Goal: Task Accomplishment & Management: Manage account settings

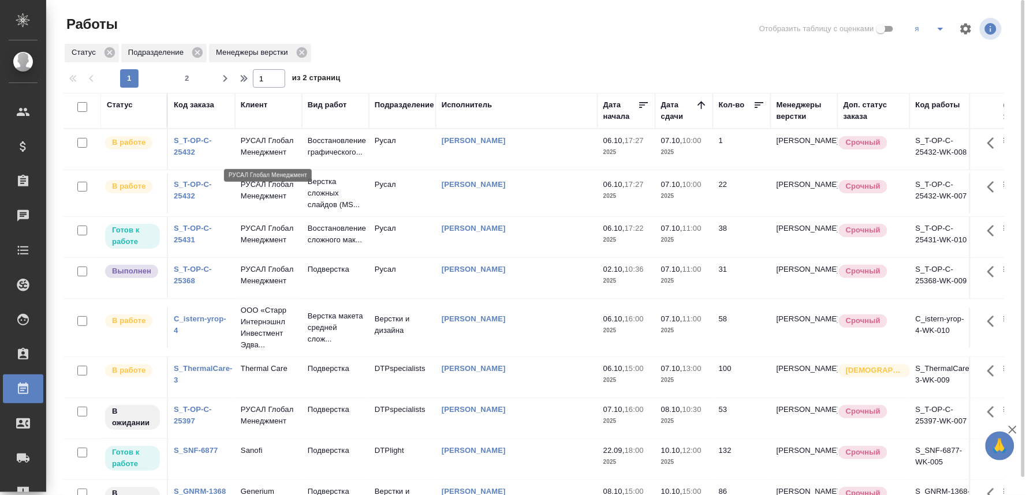
click at [262, 148] on p "РУСАЛ Глобал Менеджмент" at bounding box center [268, 146] width 55 height 23
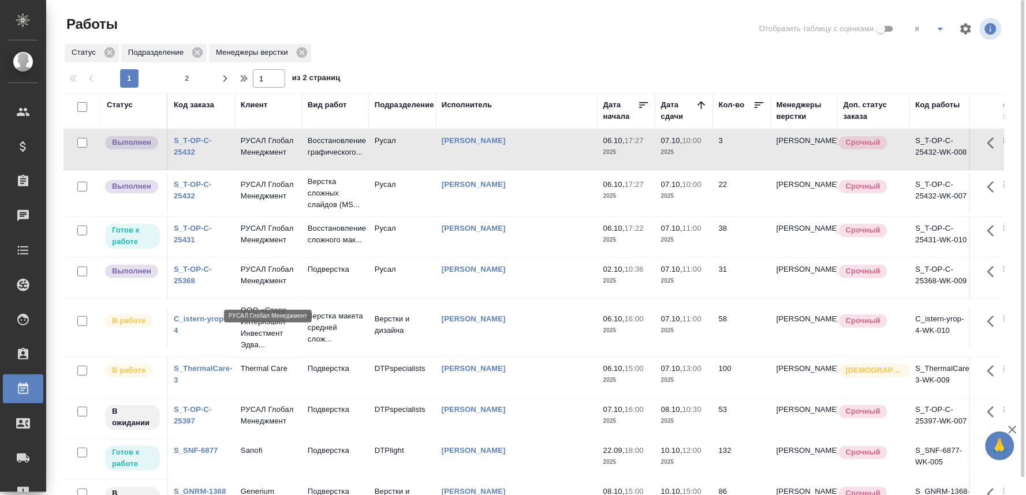
click at [260, 287] on p "РУСАЛ Глобал Менеджмент" at bounding box center [268, 275] width 55 height 23
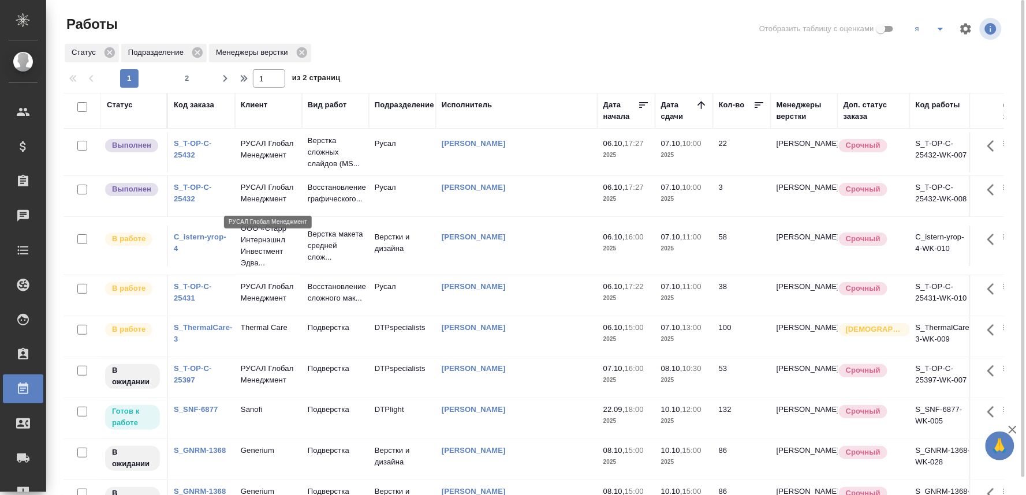
click at [253, 195] on p "РУСАЛ Глобал Менеджмент" at bounding box center [268, 193] width 55 height 23
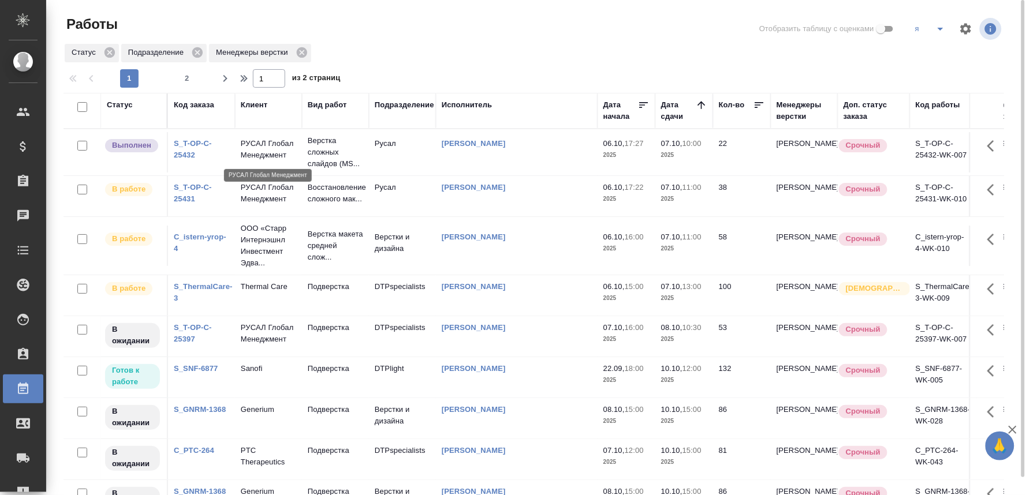
click at [267, 149] on p "РУСАЛ Глобал Менеджмент" at bounding box center [268, 149] width 55 height 23
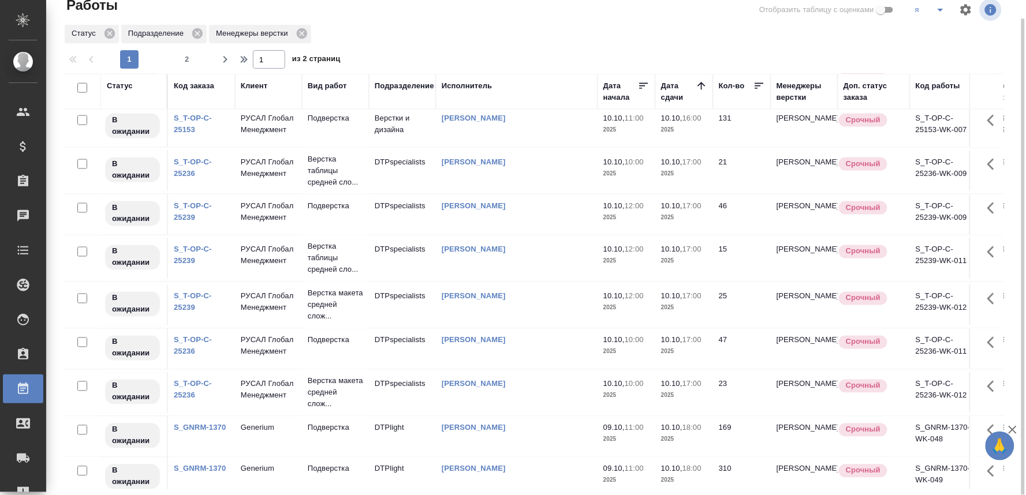
scroll to position [766, 0]
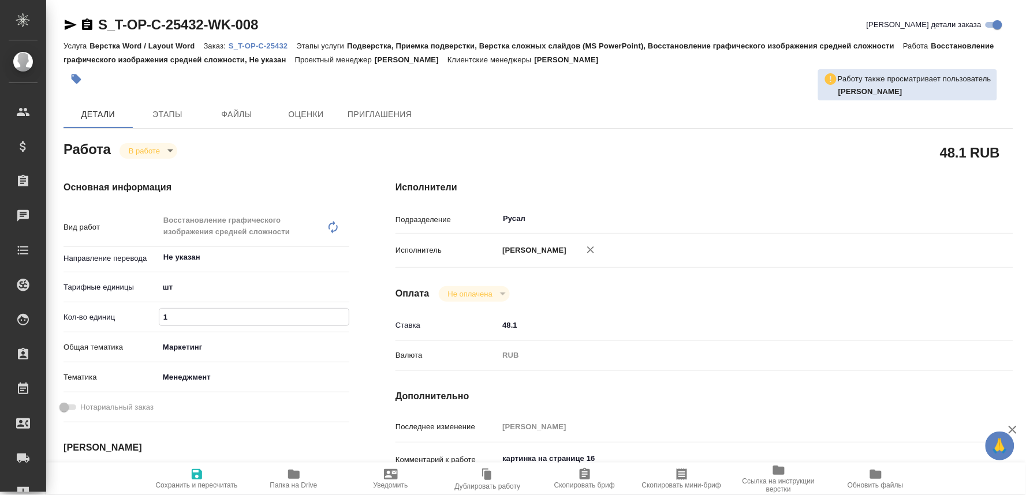
drag, startPoint x: 173, startPoint y: 319, endPoint x: 139, endPoint y: 320, distance: 34.1
click at [139, 320] on div "Кол-во единиц 1" at bounding box center [207, 317] width 286 height 20
type input "3"
drag, startPoint x: 195, startPoint y: 474, endPoint x: 200, endPoint y: 462, distance: 13.4
click at [195, 475] on icon "button" at bounding box center [197, 474] width 10 height 10
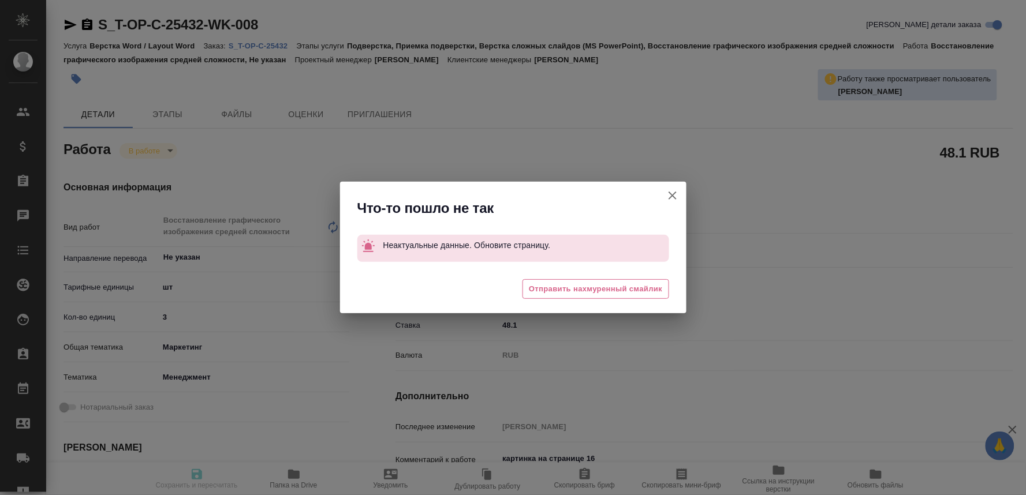
type input "completed"
type input "Не указан"
type input "5a8b1489cc6b4906c91bfdc1"
type input "1"
type input "marketing"
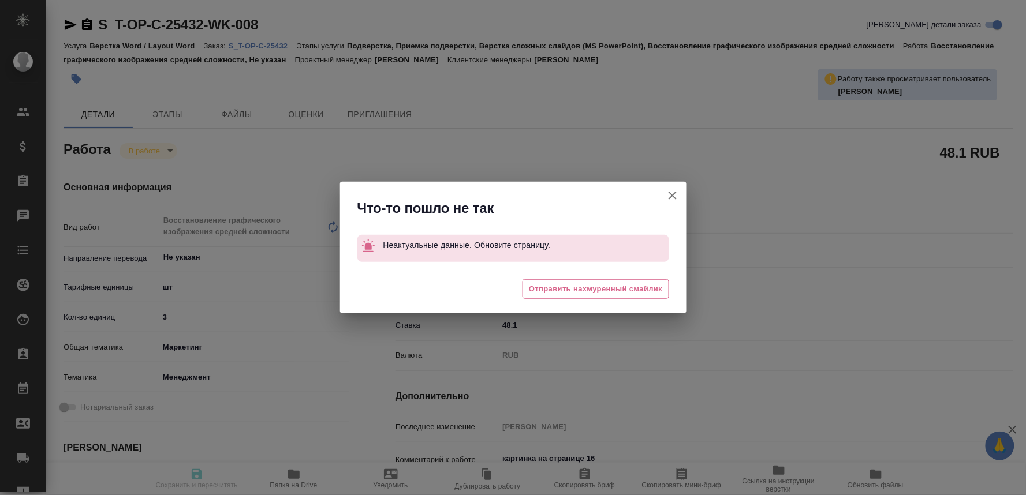
type input "5a8b8b956a9677013d343d4c"
type input "[DATE] 17:27"
type input "[DATE] 18:49"
type input "[DATE] 10:00"
type input "[DATE] 19:02"
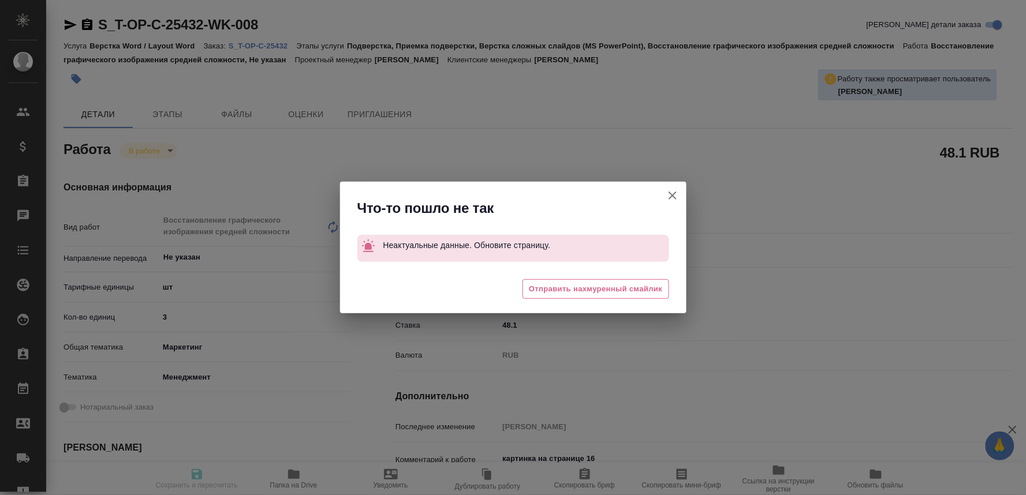
type input "[DATE] 12:00"
type input "Русал"
type input "notPayed"
type input "48.1"
type input "RUB"
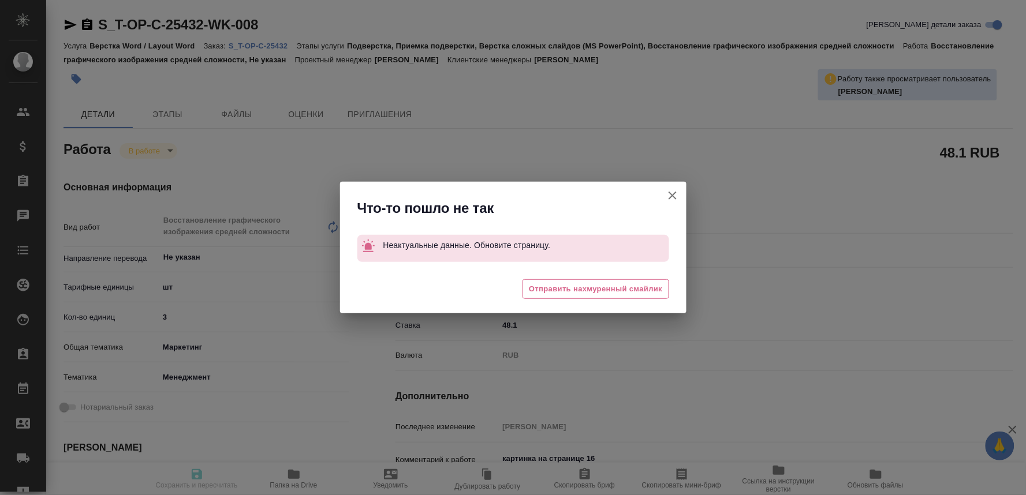
type input "Савченко Дмитрий"
type input "S_T-OP-C-25432"
type input "Т-ОП-С-46999"
type input "Верстка Word / Layout Word"
type input "Подверстка, Приемка подверстки, Верстка сложных слайдов (MS PowerPoint), Восста…"
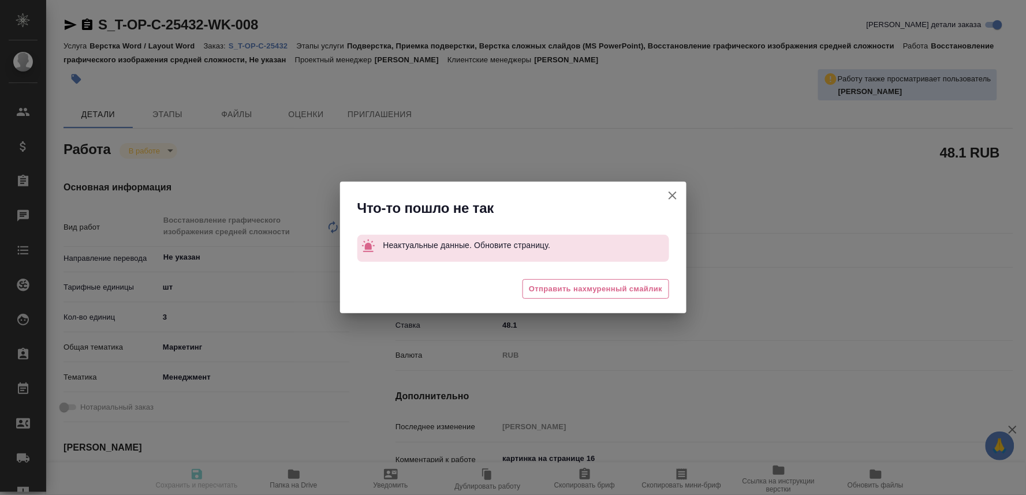
type input "[PERSON_NAME]"
type input "/Clients/Т-ОП-С_Русал Глобал Менеджмент/Orders/S_T-OP-C-25432"
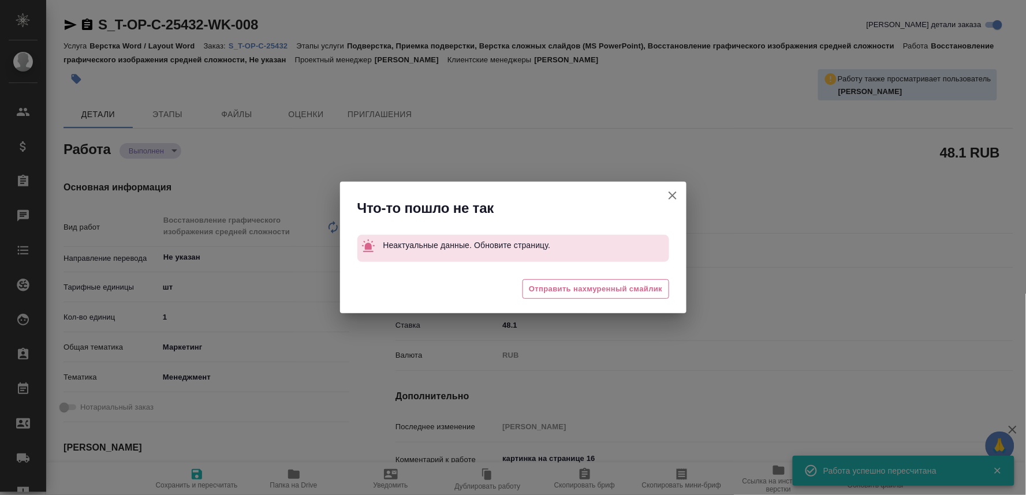
click at [667, 193] on icon "button" at bounding box center [673, 196] width 14 height 14
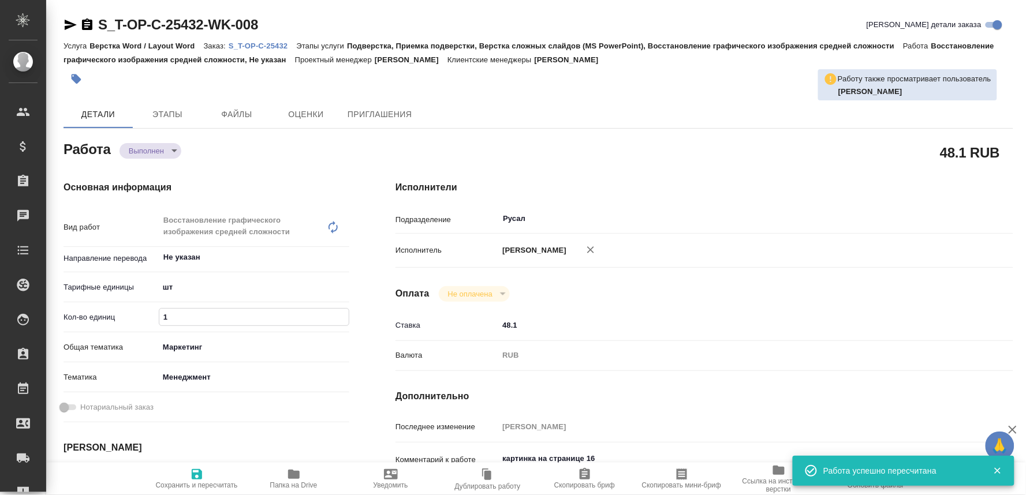
drag, startPoint x: 177, startPoint y: 314, endPoint x: 148, endPoint y: 316, distance: 29.6
click at [148, 316] on div "Кол-во единиц 1" at bounding box center [207, 317] width 286 height 20
type input "3"
click at [189, 482] on span "Сохранить и пересчитать" at bounding box center [197, 486] width 82 height 8
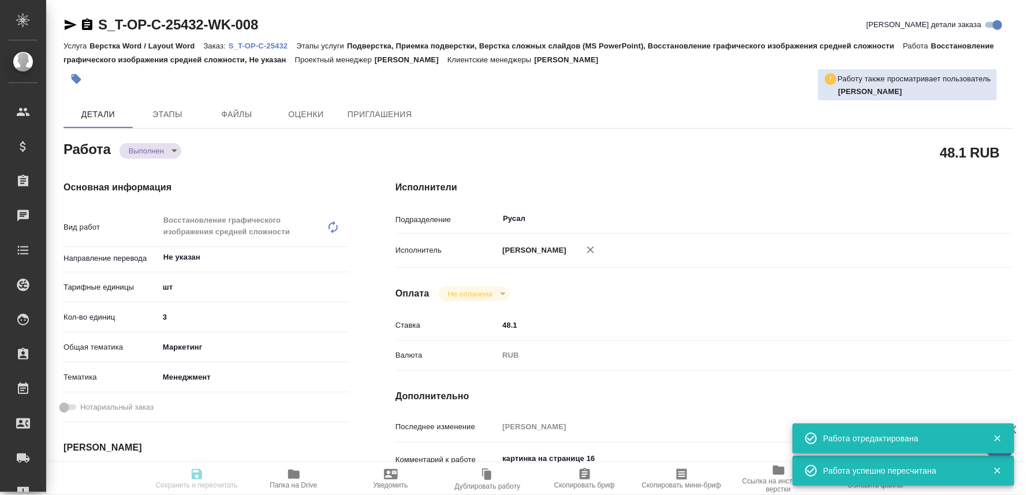
type input "completed"
type input "Не указан"
type input "5a8b1489cc6b4906c91bfdc1"
type input "3"
type input "marketing"
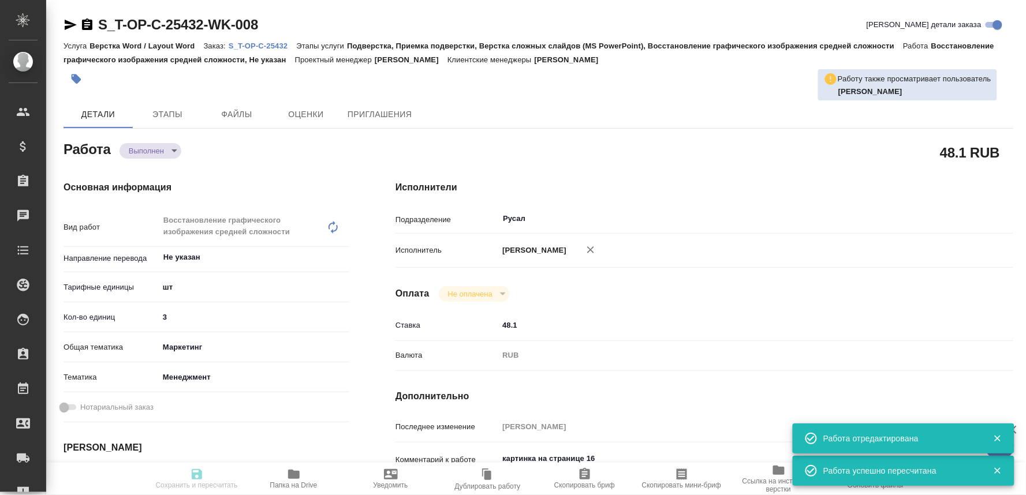
type input "5a8b8b956a9677013d343d4c"
type input "[DATE] 17:27"
type input "[DATE] 18:49"
type input "[DATE] 10:00"
type input "[DATE] 19:02"
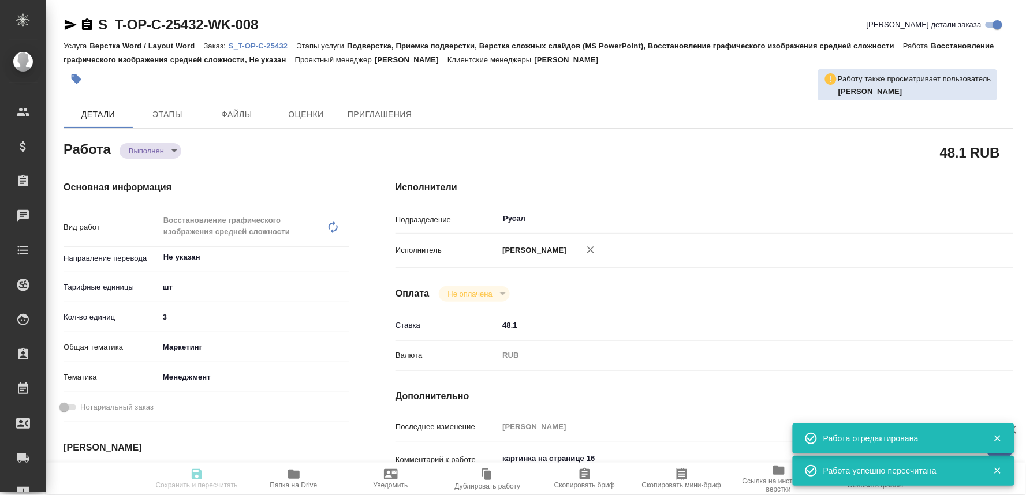
type input "[DATE] 12:00"
type input "Русал"
type input "notPayed"
type input "48.1"
type input "RUB"
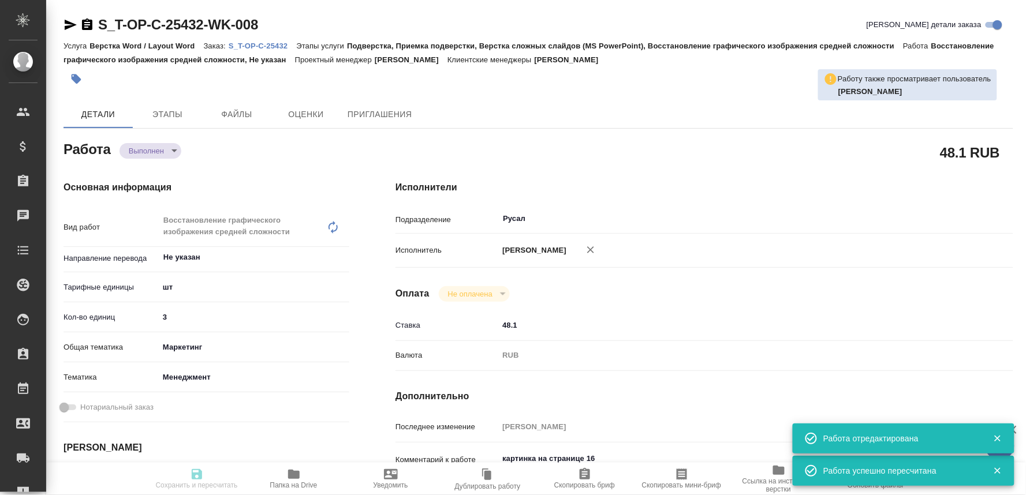
type input "[PERSON_NAME]"
type input "S_T-OP-C-25432"
type input "Т-ОП-С-46999"
type input "Верстка Word / Layout Word"
type input "Подверстка, Приемка подверстки, Верстка сложных слайдов (MS PowerPoint), Восста…"
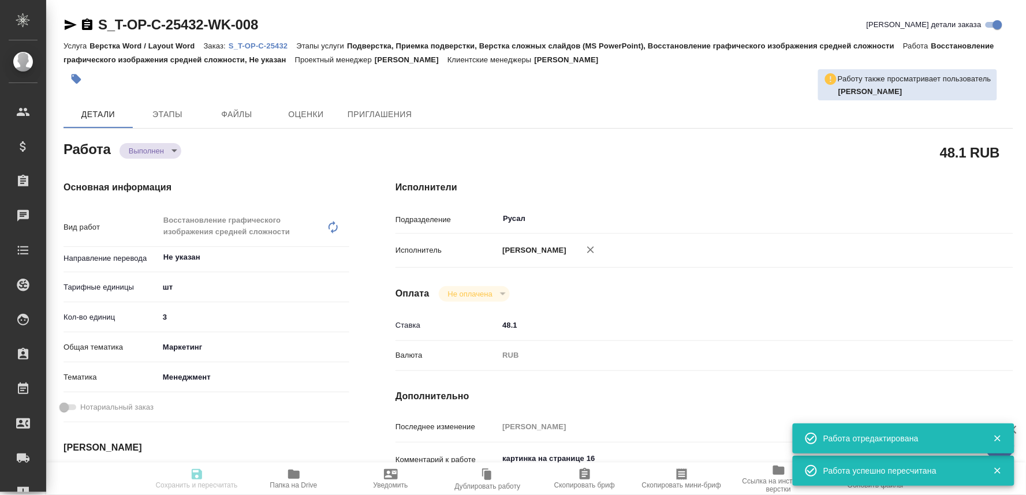
type input "[PERSON_NAME]"
type input "/Clients/Т-ОП-С_Русал Глобал Менеджмент/Orders/S_T-OP-C-25432"
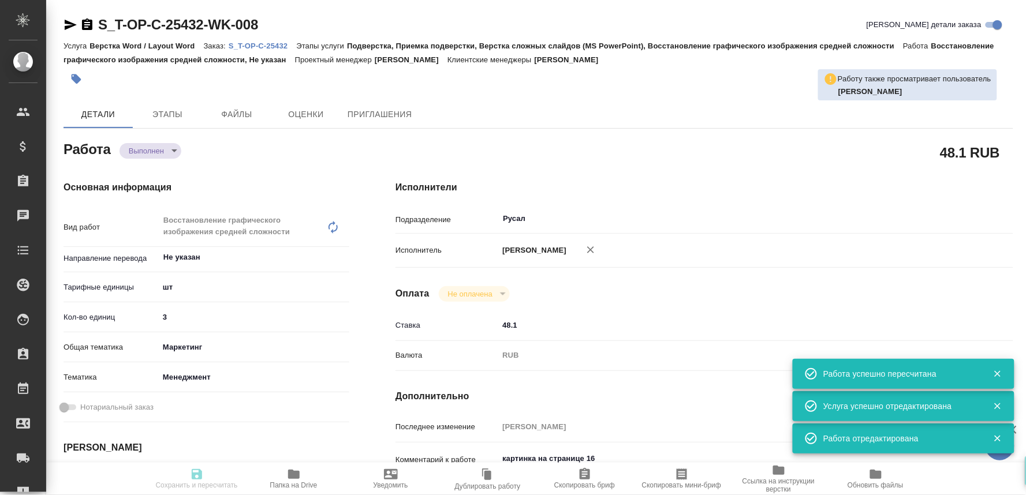
type input "completed"
type input "Не указан"
type input "5a8b1489cc6b4906c91bfdc1"
type input "3"
type input "marketing"
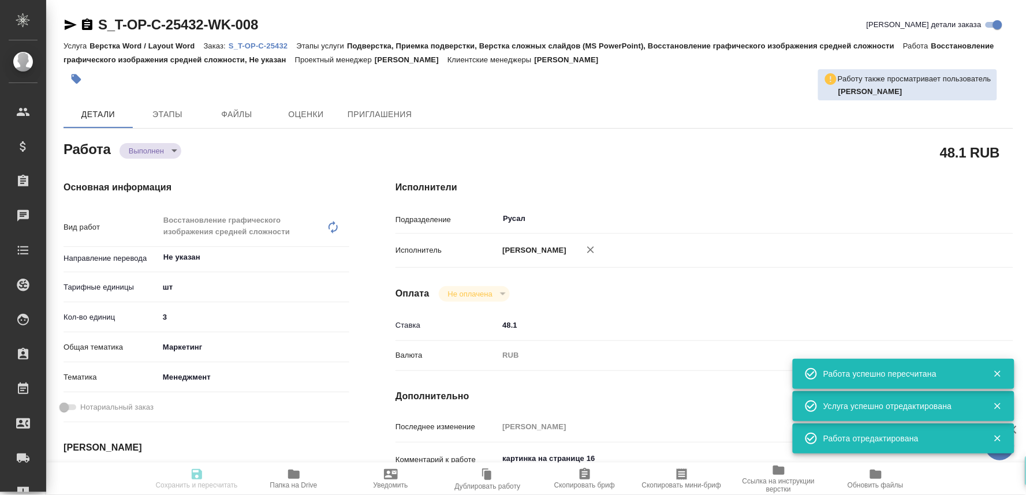
type input "5a8b8b956a9677013d343d4c"
type input "[DATE] 17:27"
type input "[DATE] 18:49"
type input "[DATE] 10:00"
type input "[DATE] 19:02"
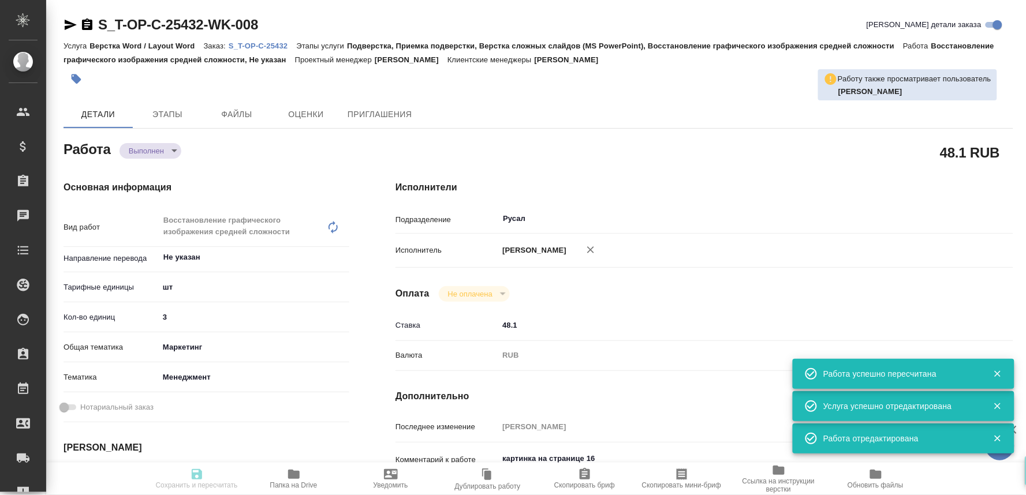
type input "[DATE] 12:00"
type input "Русал"
type input "notPayed"
type input "48.1"
type input "RUB"
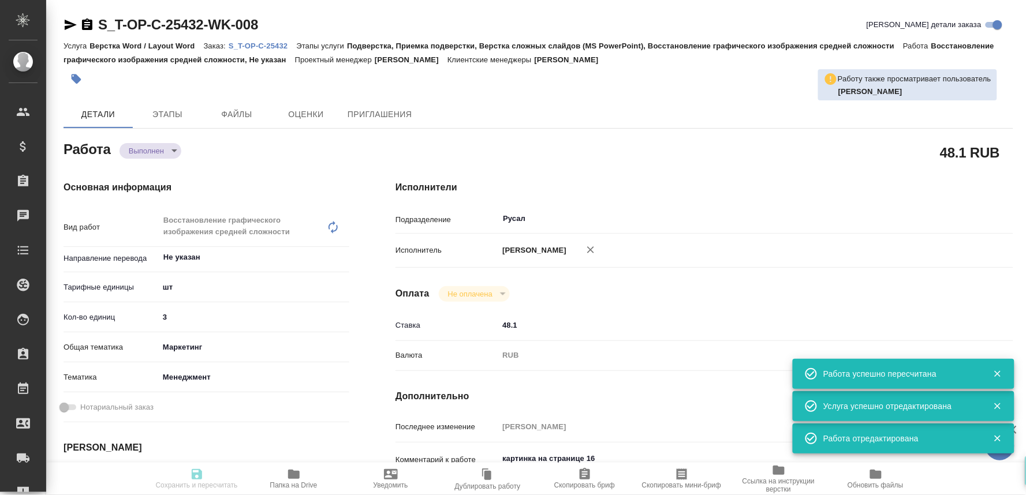
type input "[PERSON_NAME]"
type input "S_T-OP-C-25432"
type input "Т-ОП-С-46999"
type input "Верстка Word / Layout Word"
type input "Подверстка, Приемка подверстки, Верстка сложных слайдов (MS PowerPoint), Восста…"
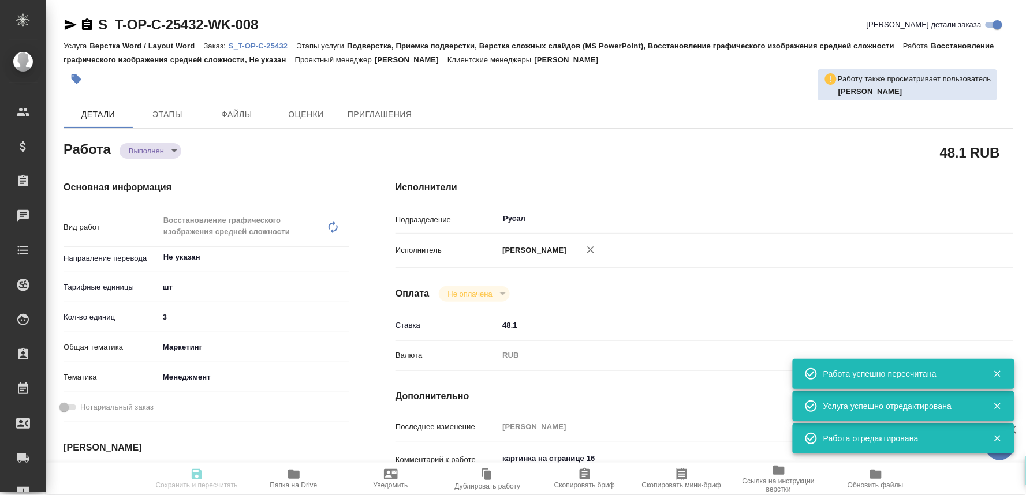
type input "[PERSON_NAME]"
type input "/Clients/Т-ОП-С_Русал Глобал Менеджмент/Orders/S_T-OP-C-25432"
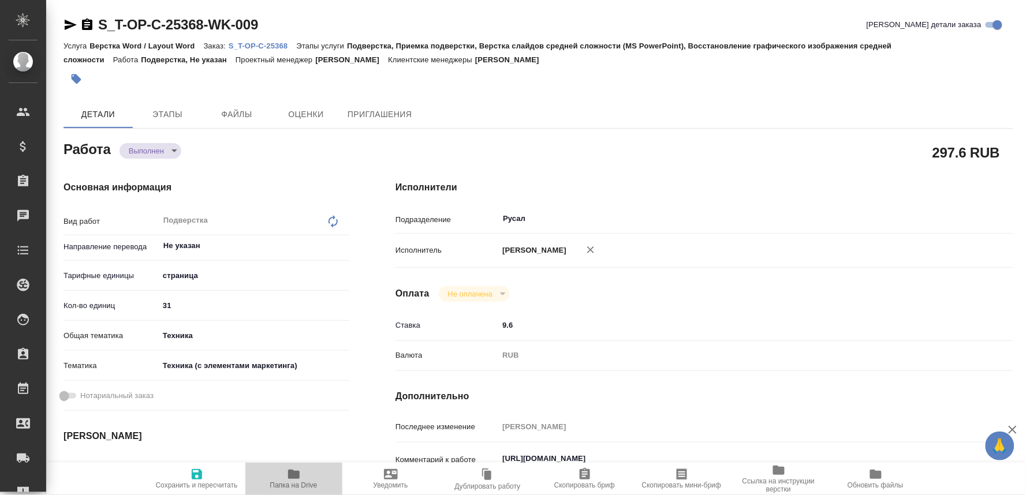
click at [281, 482] on span "Папка на Drive" at bounding box center [293, 486] width 47 height 8
click at [287, 43] on p "S_T-OP-C-25368" at bounding box center [263, 46] width 68 height 9
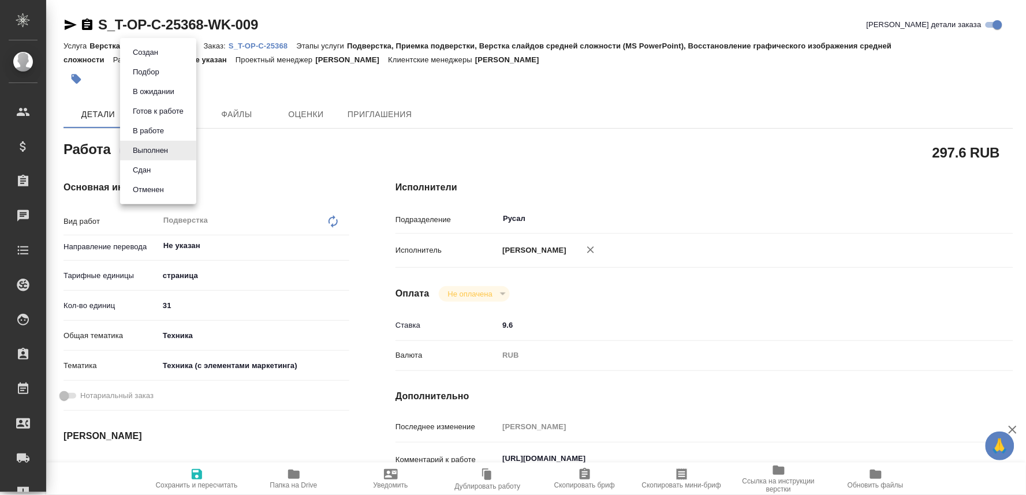
click at [155, 155] on body "🙏 .cls-1 fill:#fff; AWATERA Oksiutovich Irina Клиенты Спецификации Заказы 0 Чат…" at bounding box center [513, 247] width 1026 height 495
click at [142, 170] on button "Сдан" at bounding box center [141, 170] width 25 height 13
click at [185, 489] on span "Сохранить и пересчитать" at bounding box center [197, 486] width 82 height 8
type textarea "x"
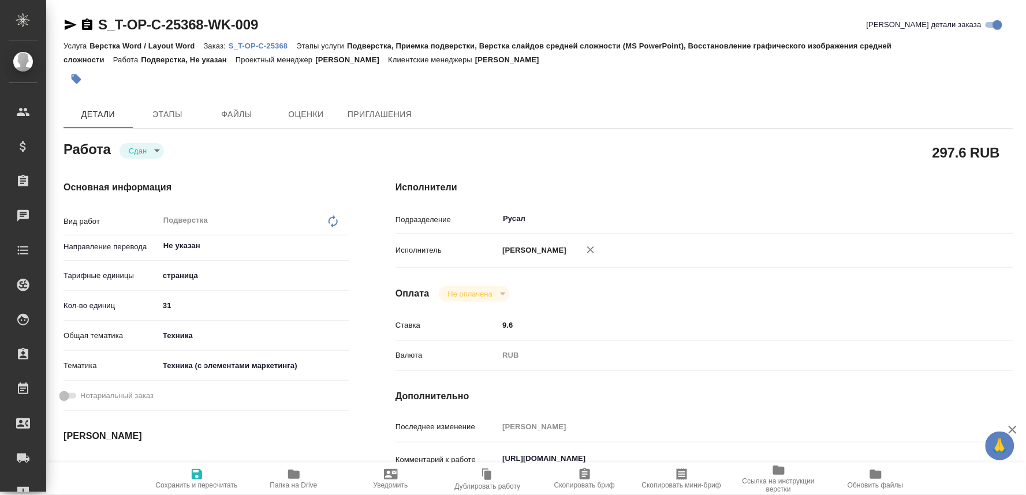
type textarea "x"
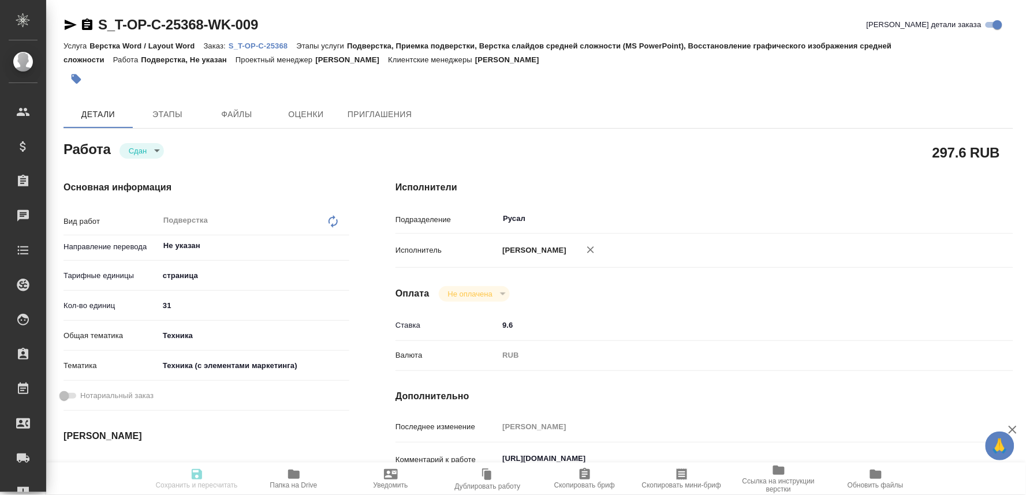
type textarea "x"
type input "closed"
type textarea "Подверстка"
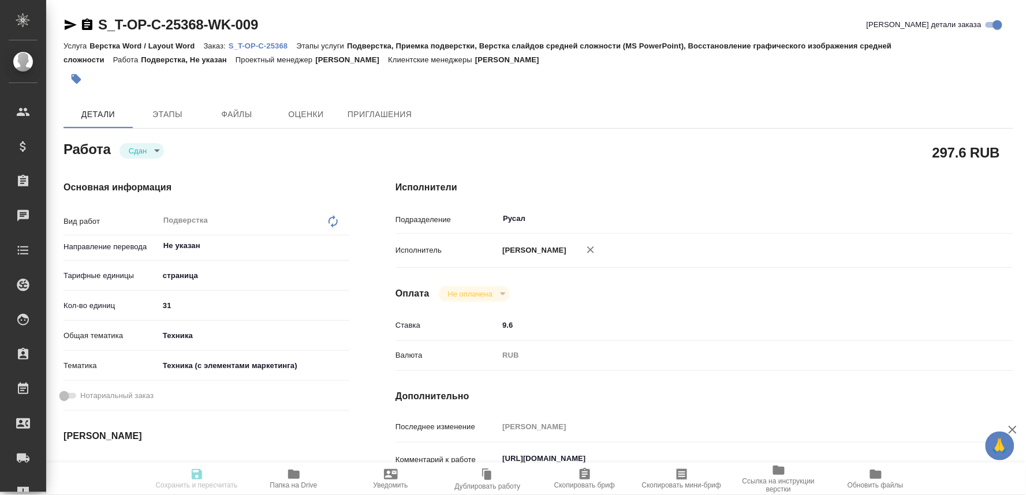
type textarea "x"
type input "Не указан"
type input "5a8b1489cc6b4906c91bfdb2"
type input "31"
type input "tech"
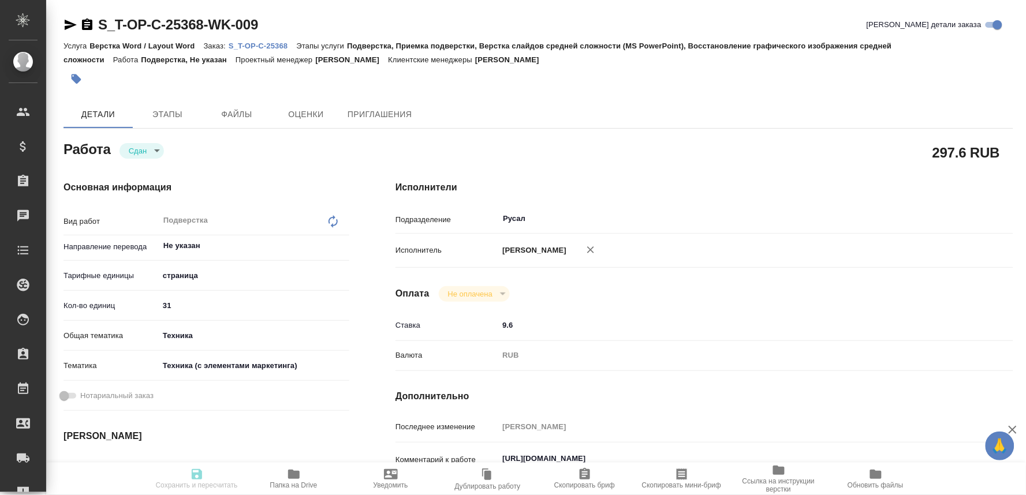
type input "60014f8f4811385ea454c731"
type input "02.10.2025 10:36"
type input "06.10.2025 18:31"
type input "07.10.2025 11:00"
type input "06.10.2025 18:48"
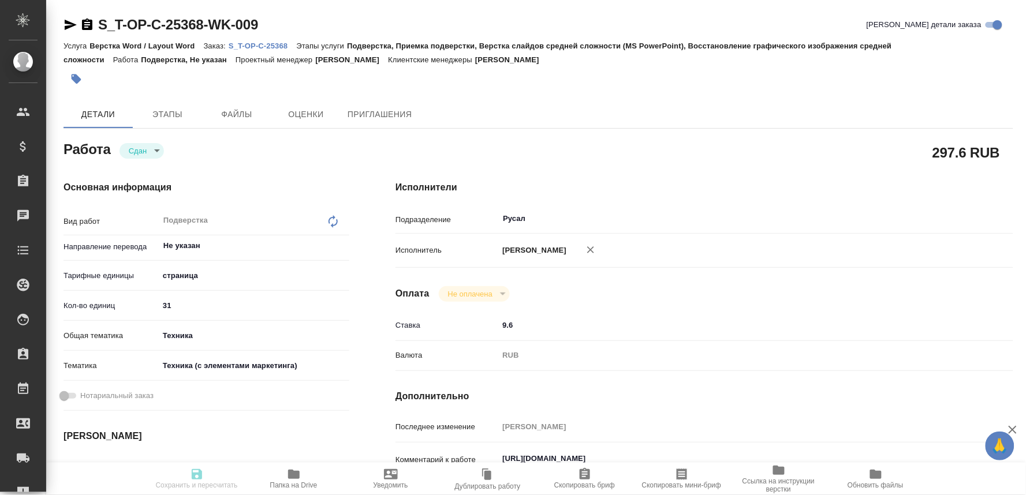
type input "07.10.2025 11:00"
type input "Русал"
type input "notPayed"
type input "9.6"
type input "RUB"
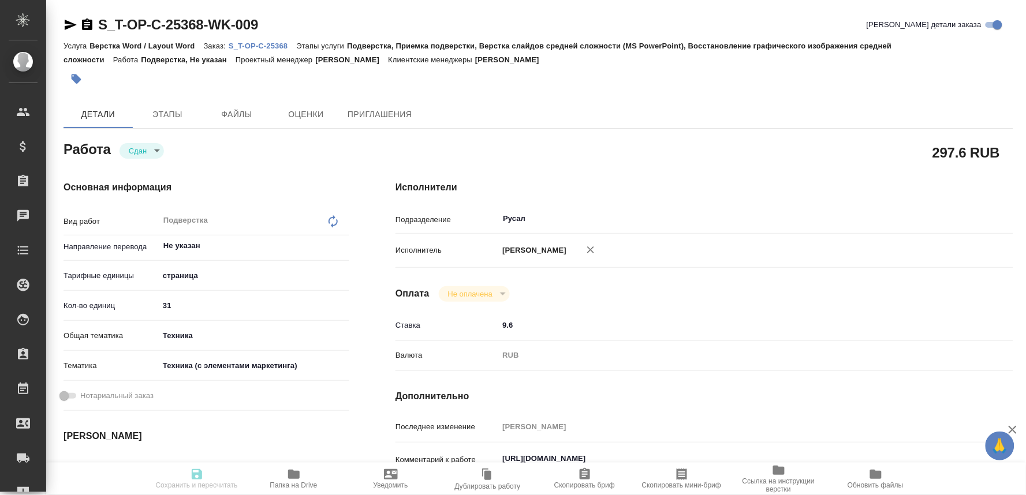
type input "[PERSON_NAME]"
type textarea "https://drive.awatera.com/f/10571924"
type textarea "x"
type textarea "/Clients/Т-ОП-С_Русал Глобал Менеджмент/Orders/S_T-OP-C-25368/DTP/S_T-OP-C-2536…"
type textarea "x"
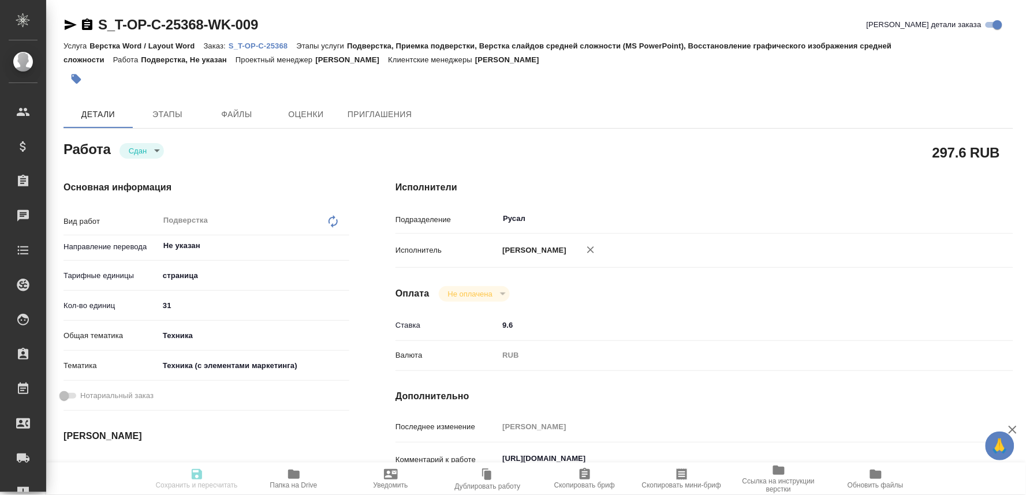
type input "S_T-OP-C-25368"
type input "Т-ОП-С-46960"
type input "Верстка Word / Layout Word"
type input "Подверстка, Приемка подверстки, Верстка слайдов средней сложности (MS PowerPoin…"
type input "[PERSON_NAME]"
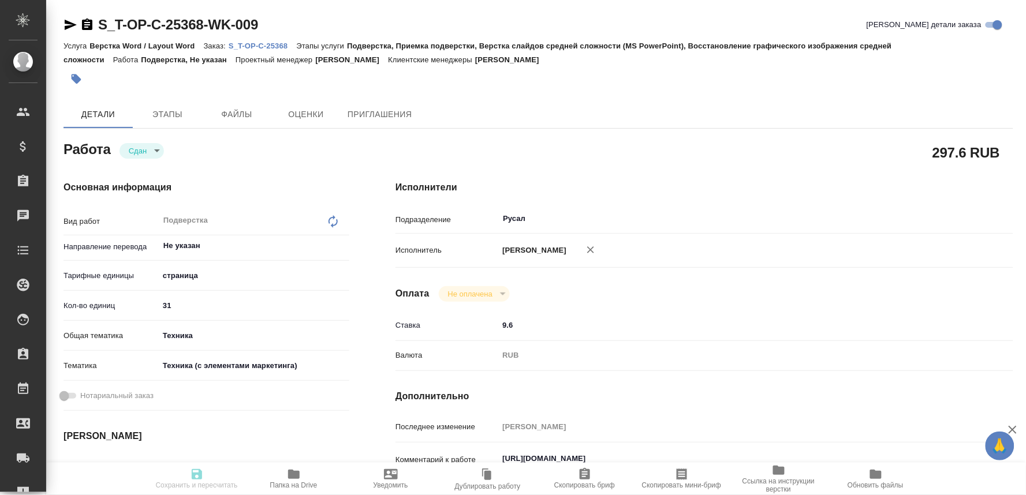
type input "[PERSON_NAME]"
type input "/Clients/Т-ОП-С_Русал Глобал Менеджмент/Orders/S_T-OP-C-25368"
type textarea "x"
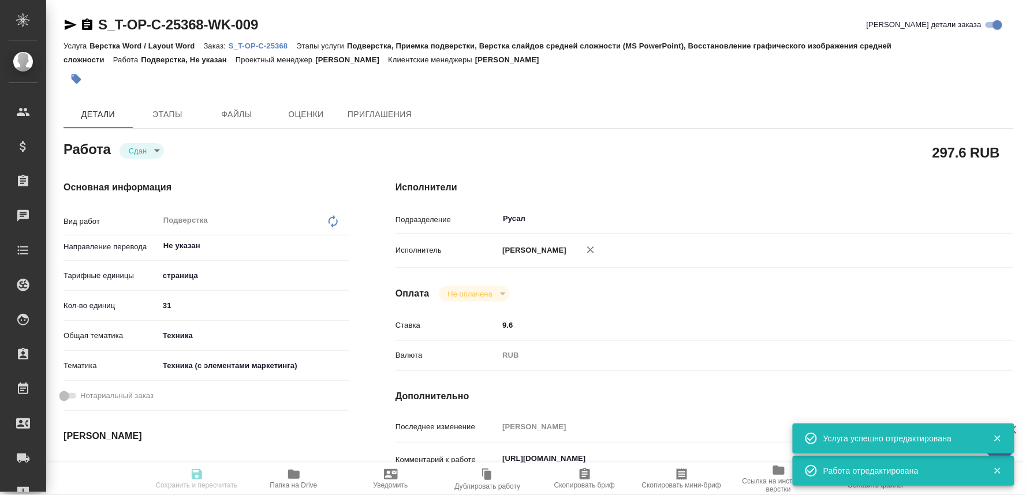
type textarea "x"
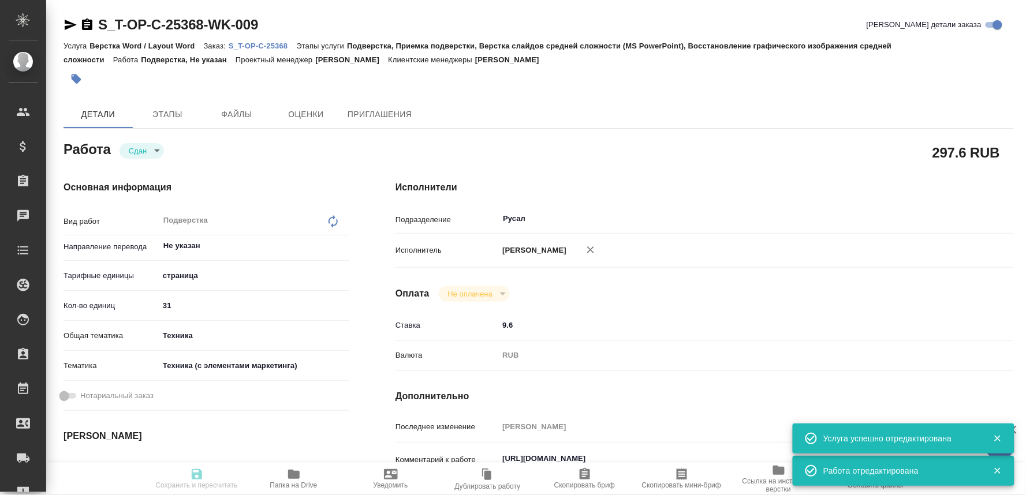
type textarea "x"
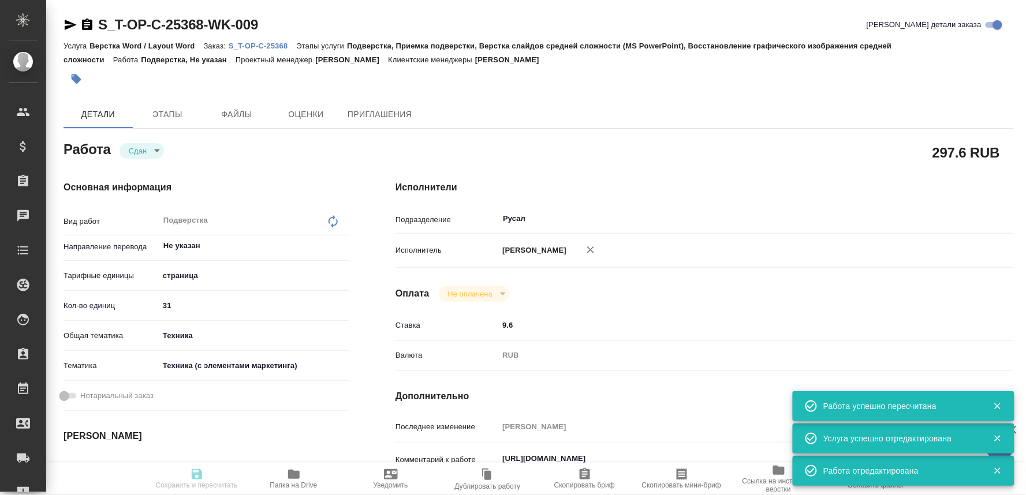
type textarea "x"
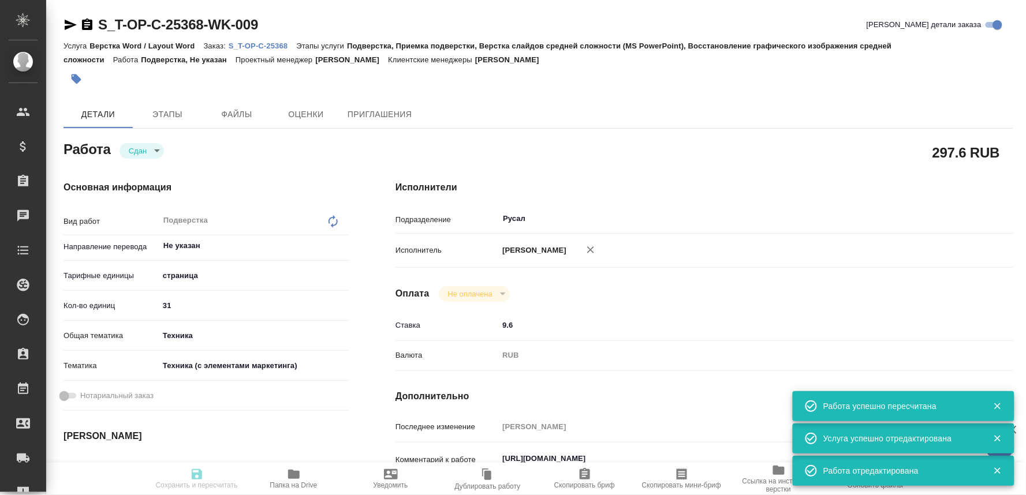
type input "closed"
type textarea "Подверстка"
type textarea "x"
type input "Не указан"
type input "5a8b1489cc6b4906c91bfdb2"
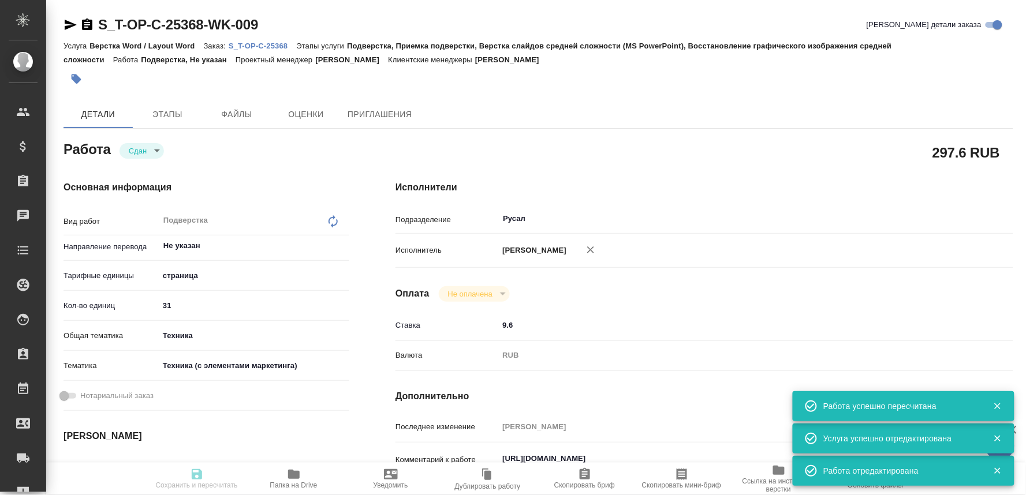
type input "31"
type input "tech"
type input "60014f8f4811385ea454c731"
type input "02.10.2025 10:36"
type input "06.10.2025 18:31"
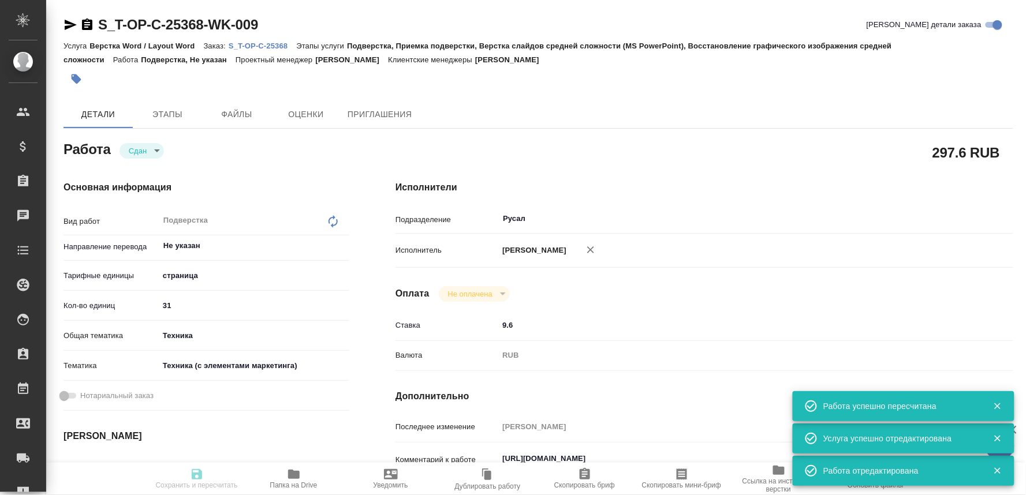
type input "07.10.2025 11:00"
type input "06.10.2025 18:48"
type input "07.10.2025 11:00"
type input "Русал"
type input "notPayed"
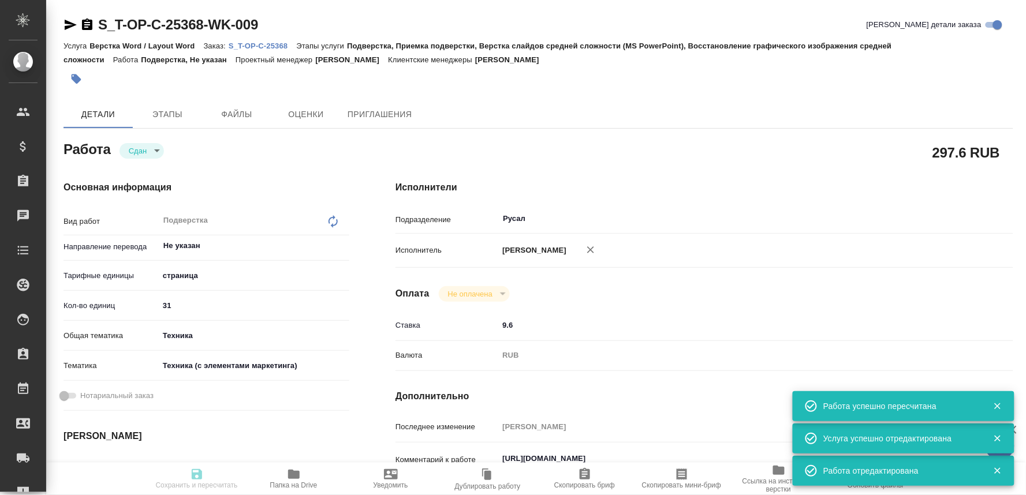
type input "9.6"
type input "RUB"
type input "[PERSON_NAME]"
type textarea "https://drive.awatera.com/f/10571924"
type textarea "x"
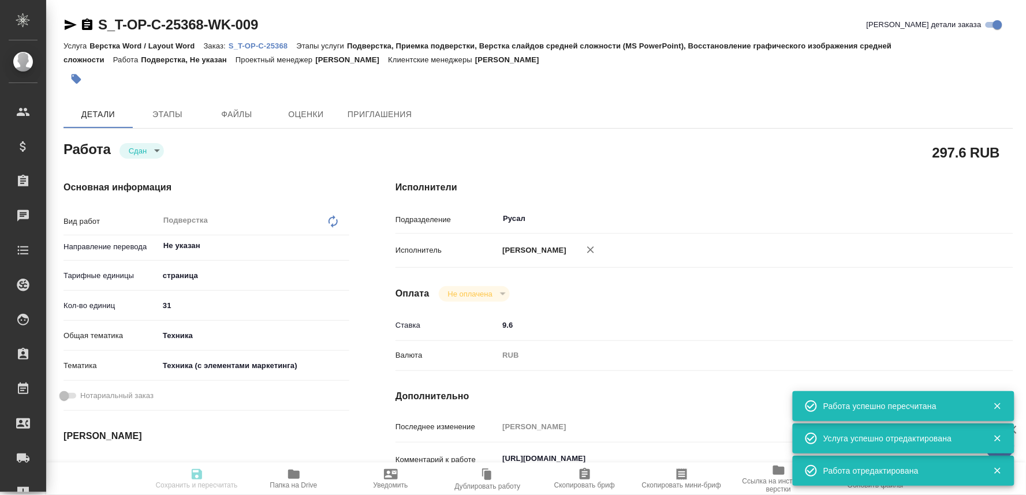
type textarea "/Clients/Т-ОП-С_Русал Глобал Менеджмент/Orders/S_T-OP-C-25368/DTP/S_T-OP-C-2536…"
type textarea "x"
type input "S_T-OP-C-25368"
type input "Т-ОП-С-46960"
type input "Верстка Word / Layout Word"
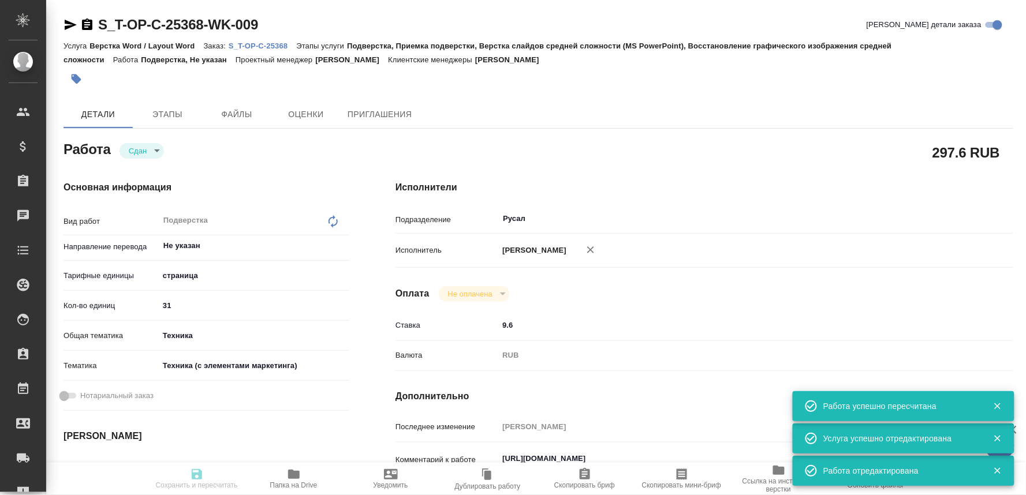
type input "Подверстка, Приемка подверстки, Верстка слайдов средней сложности (MS PowerPoin…"
type input "[PERSON_NAME]"
type input "/Clients/Т-ОП-С_Русал Глобал Менеджмент/Orders/S_T-OP-C-25368"
type textarea "x"
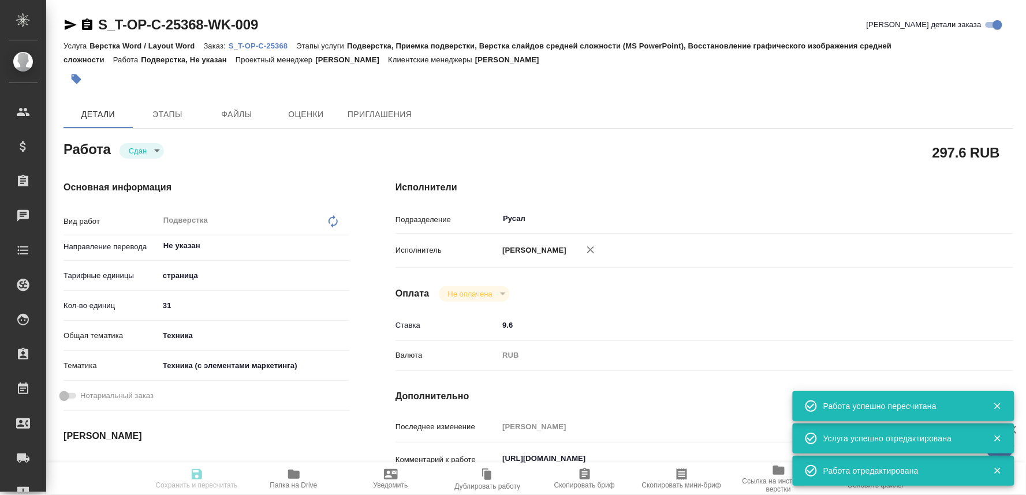
type textarea "x"
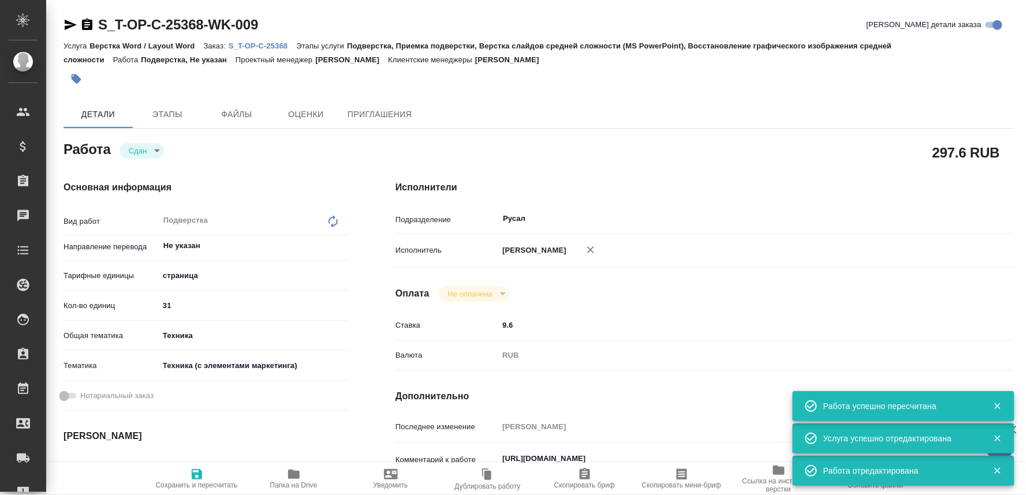
type textarea "x"
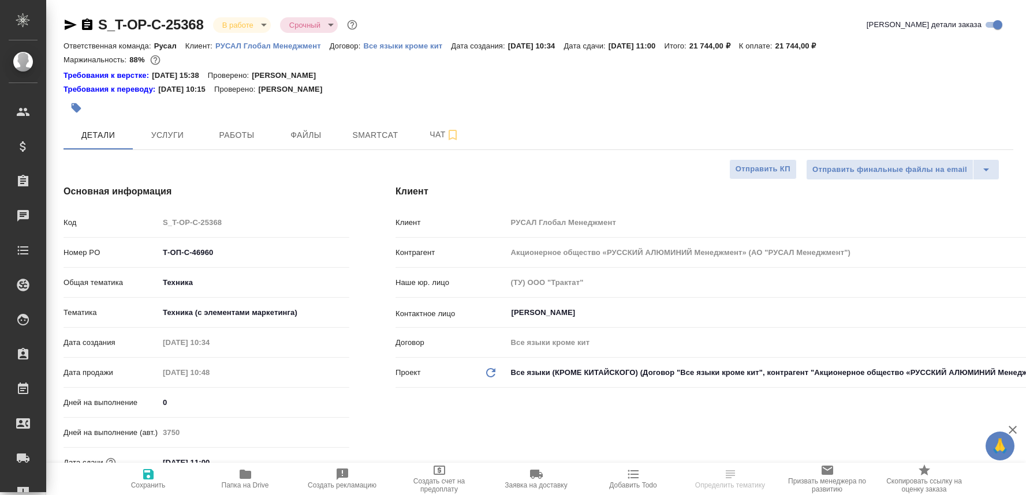
select select "RU"
type input "[PERSON_NAME]"
click at [427, 133] on span "Чат" at bounding box center [444, 135] width 55 height 14
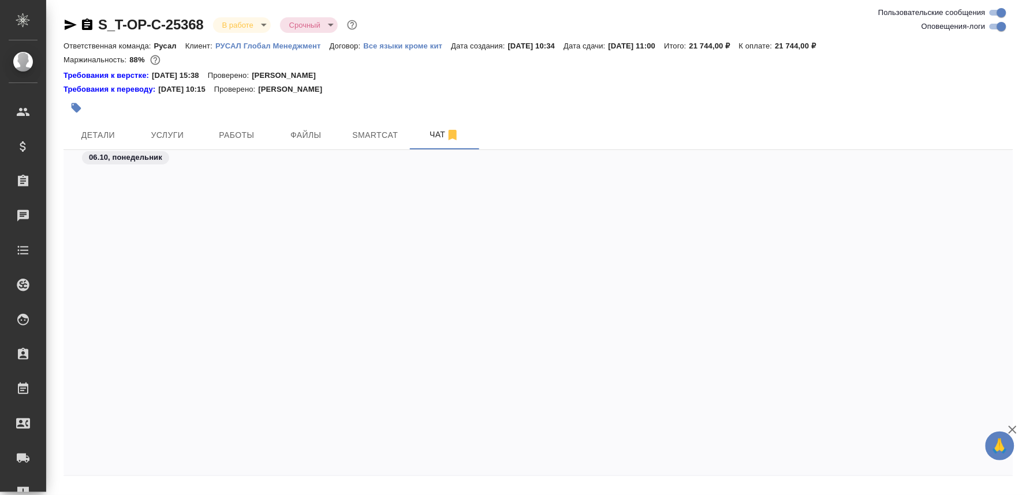
scroll to position [9173, 0]
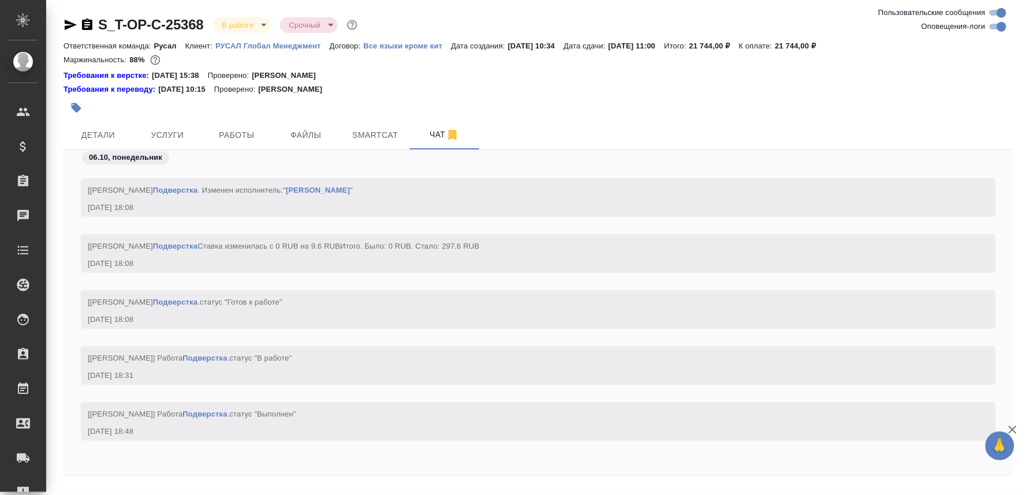
click at [136, 489] on textarea at bounding box center [552, 501] width 922 height 39
paste textarea "https://drive.awatera.com/apps/files/files/10571876?dir=/Shares/%D0%A2-%D0%9E%D…"
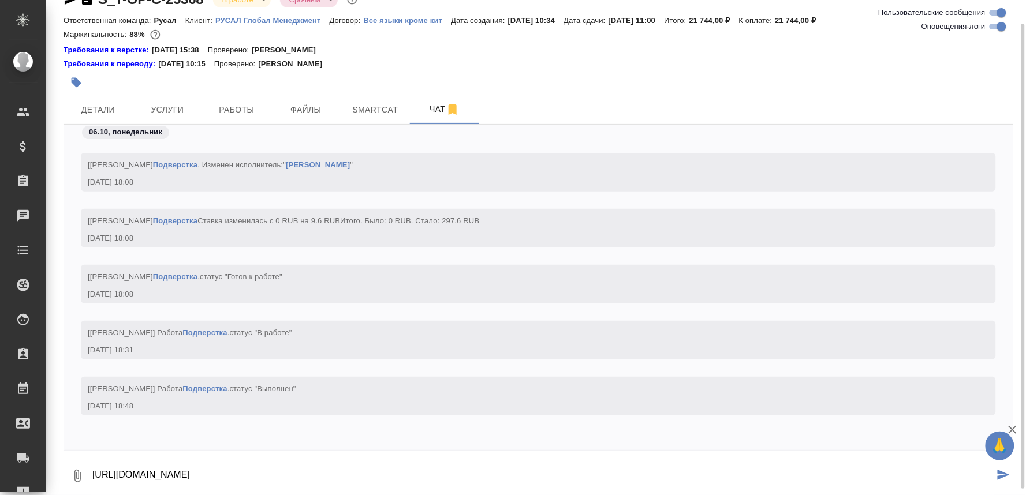
type textarea "https://drive.awatera.com/apps/files/files/10571876?dir=/Shares/%D0%A2-%D0%9E%D…"
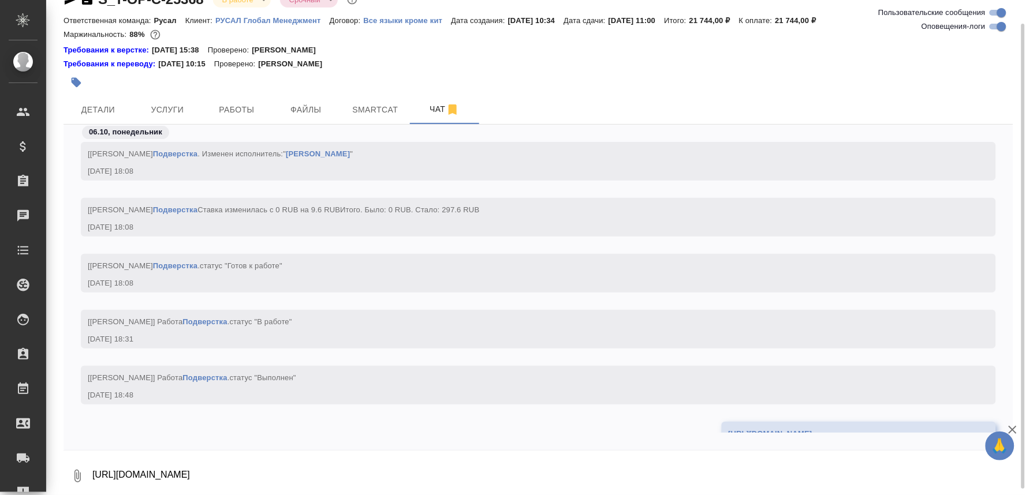
scroll to position [9252, 0]
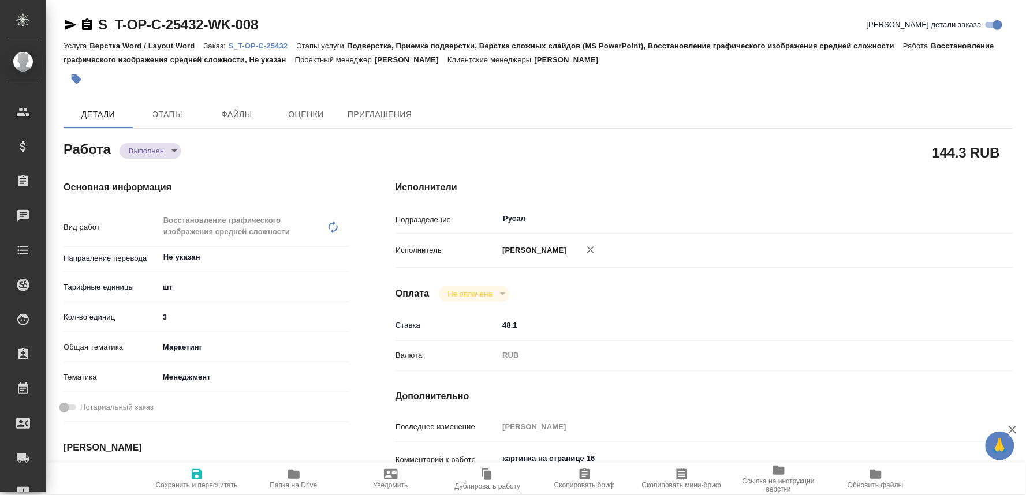
click at [290, 482] on span "Папка на Drive" at bounding box center [293, 486] width 47 height 8
click at [153, 146] on body "🙏 .cls-1 fill:#fff; AWATERA Oksiutovich [PERSON_NAME] Спецификации Заказы 0 Чат…" at bounding box center [513, 247] width 1026 height 495
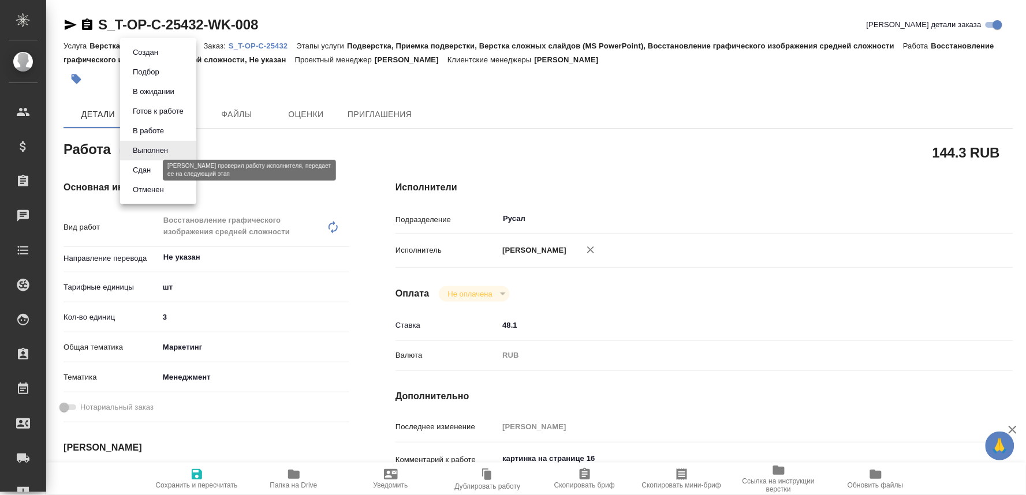
click at [134, 171] on button "Сдан" at bounding box center [141, 170] width 25 height 13
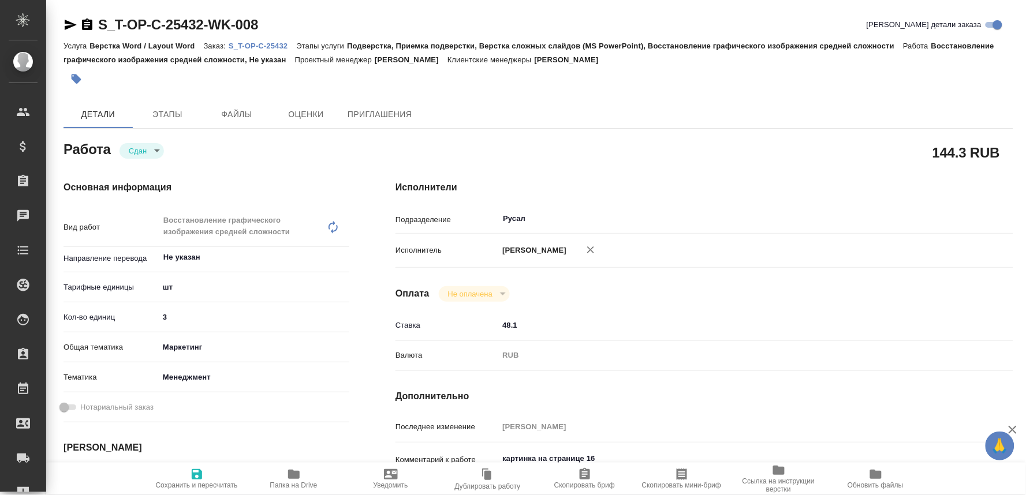
type textarea "x"
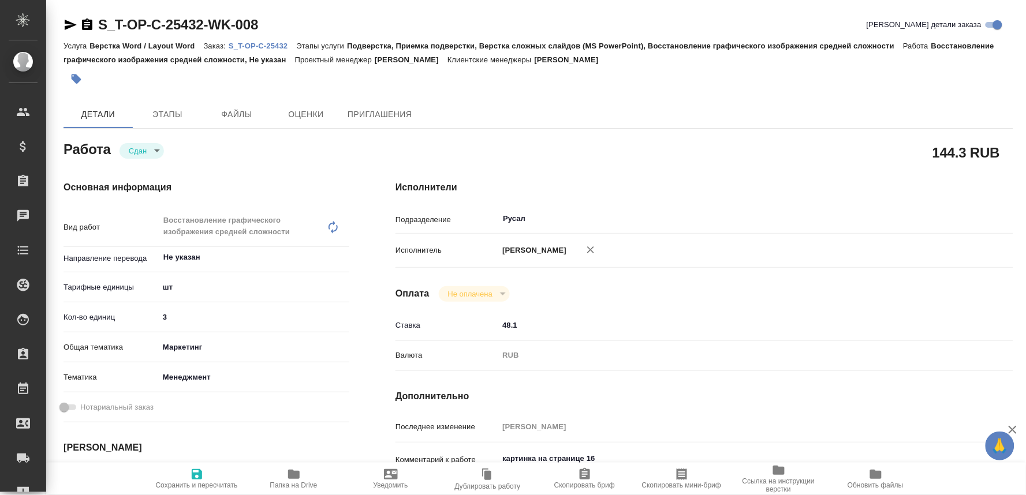
click at [195, 476] on icon "button" at bounding box center [197, 475] width 14 height 14
type textarea "x"
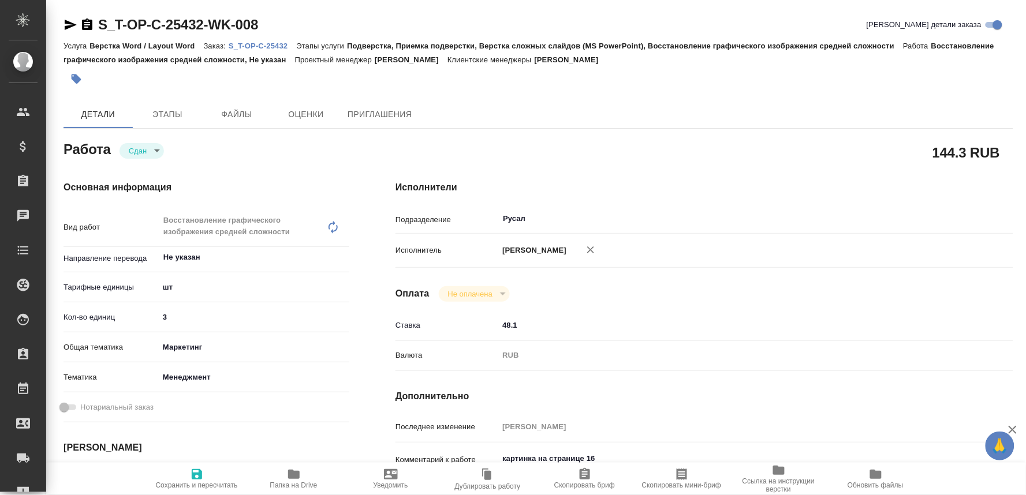
type textarea "x"
type input "closed"
type textarea "Восстановление графического изображения средней сложности"
type textarea "x"
type input "Не указан"
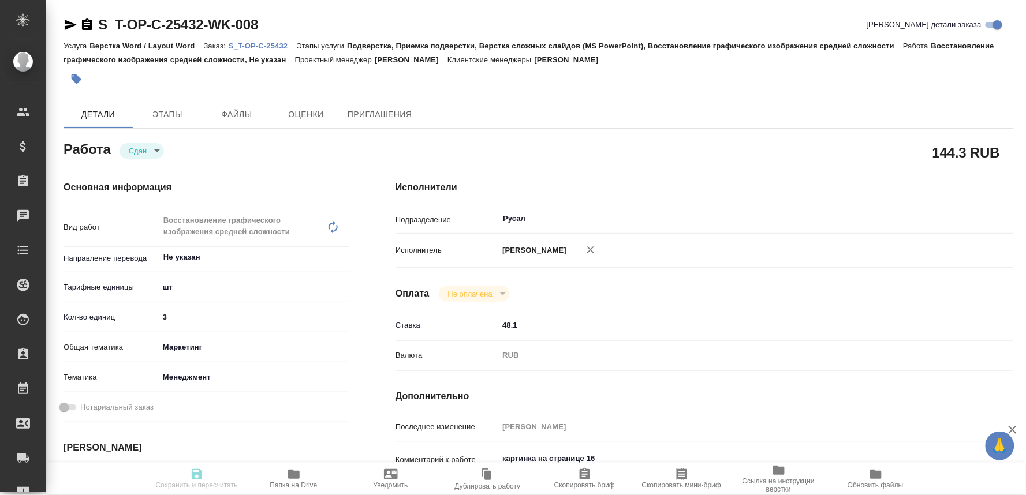
type input "5a8b1489cc6b4906c91bfdc1"
type input "3"
type input "marketing"
type input "5a8b8b956a9677013d343d4c"
type input "[DATE] 17:27"
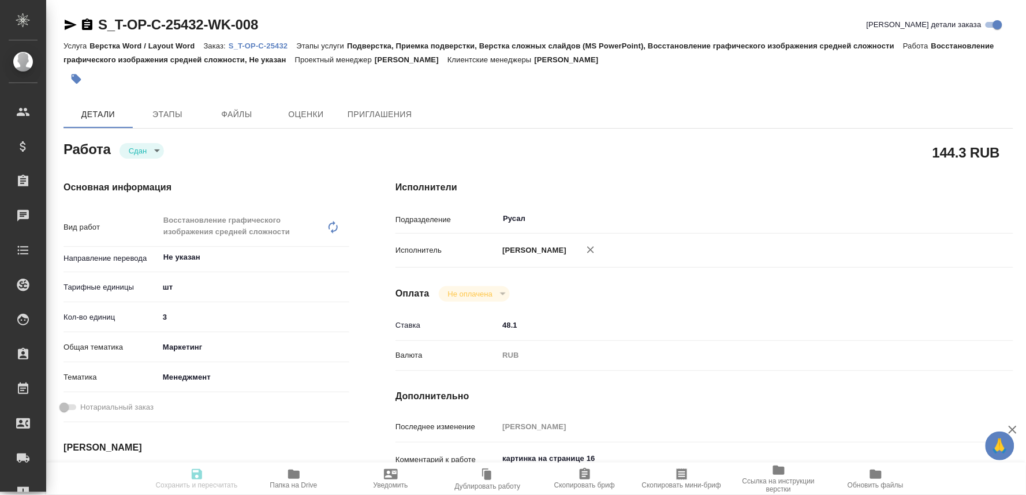
type input "[DATE] 18:49"
type input "[DATE] 10:00"
type input "[DATE] 19:02"
type input "[DATE] 12:00"
type input "Русал"
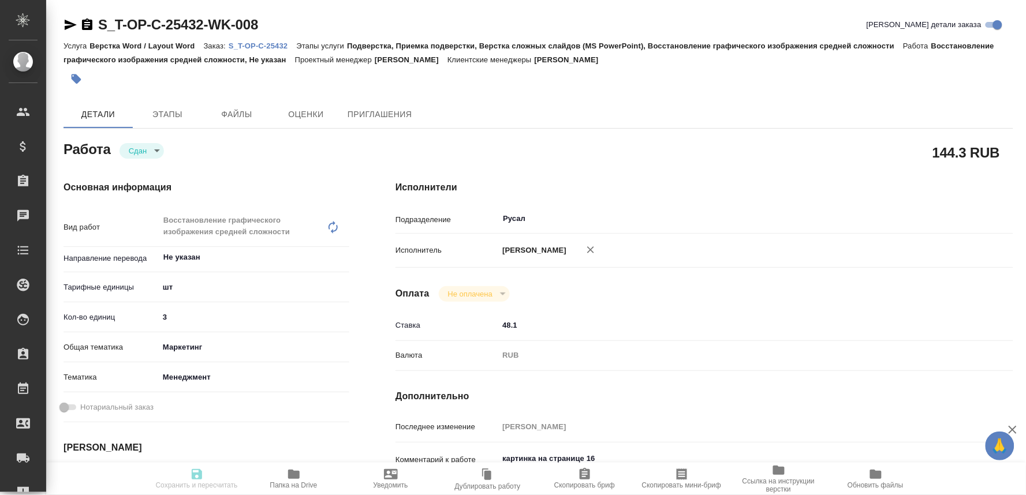
type input "notPayed"
type input "48.1"
type input "RUB"
type input "[PERSON_NAME]"
type textarea "картинка на странице 16"
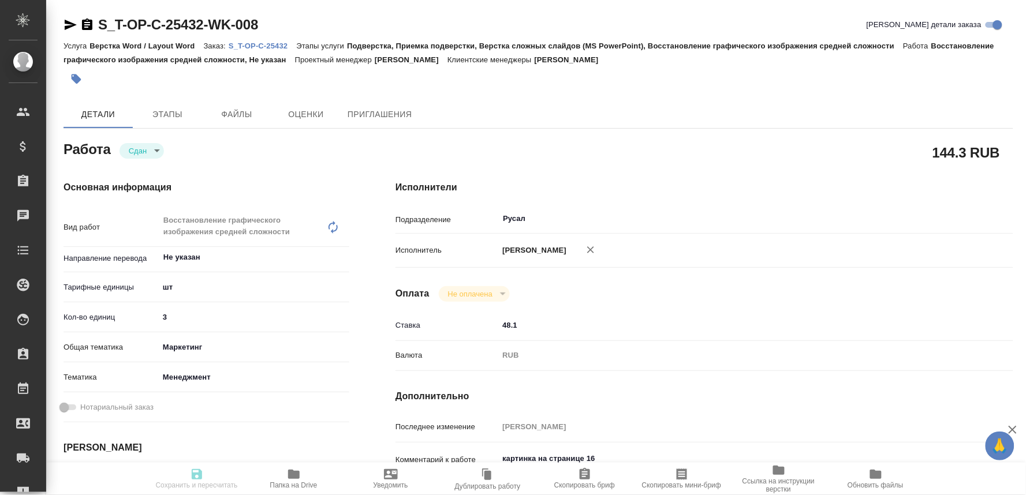
type textarea "x"
type textarea "/Clients/Т-ОП-С_Русал Глобал Менеджмент/Orders/S_T-OP-C-25432/DTP/S_T-OP-C-2543…"
type textarea "x"
type input "S_T-OP-C-25432"
type input "Т-ОП-С-46999"
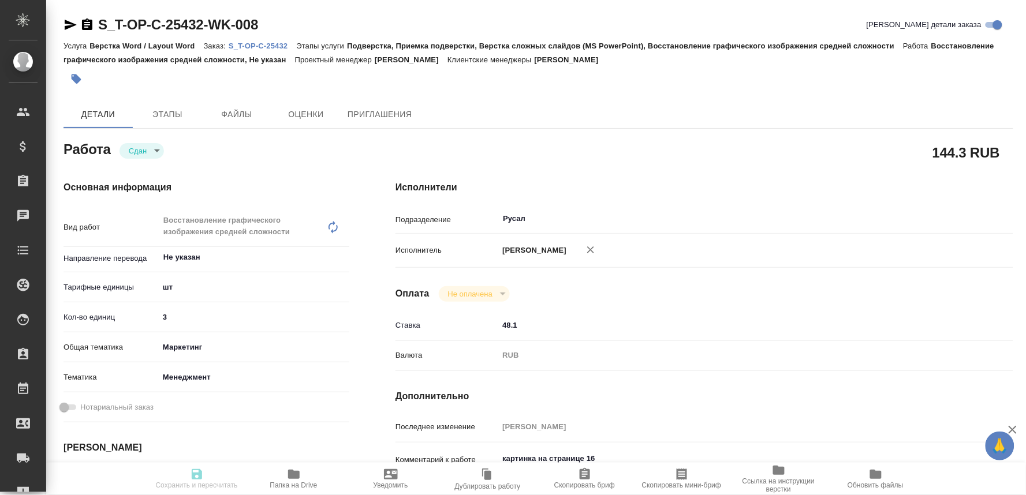
type input "Верстка Word / Layout Word"
type input "Подверстка, Приемка подверстки, Верстка сложных слайдов (MS PowerPoint), Восста…"
type input "[PERSON_NAME]"
type input "/Clients/Т-ОП-С_Русал Глобал Менеджмент/Orders/S_T-OP-C-25432"
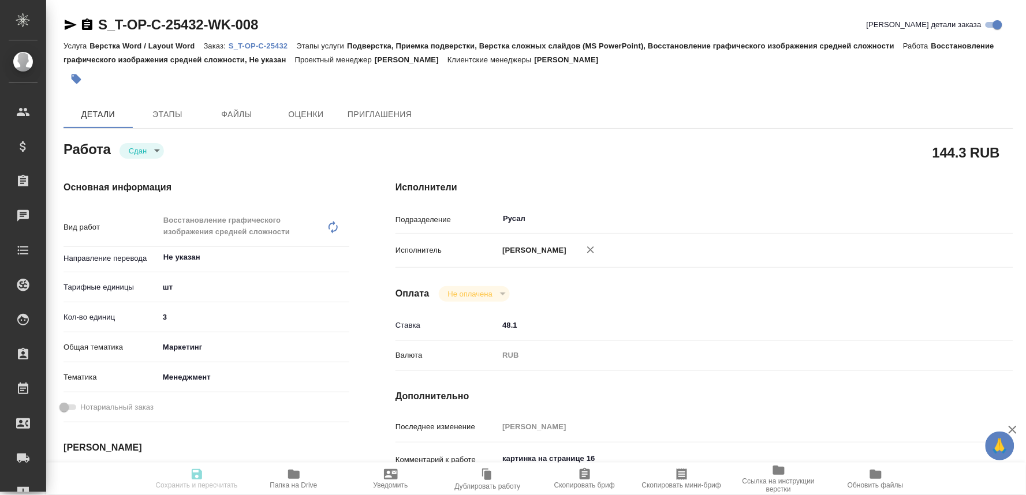
type textarea "x"
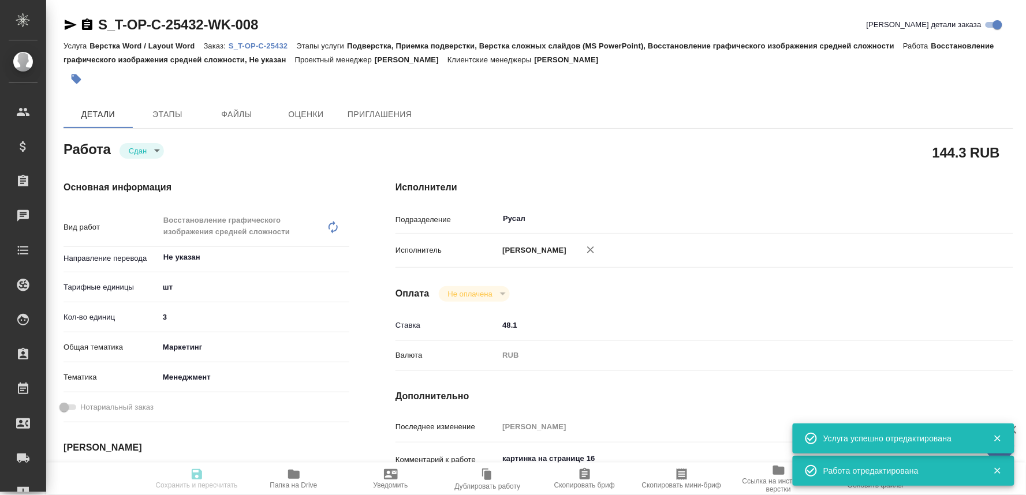
type textarea "x"
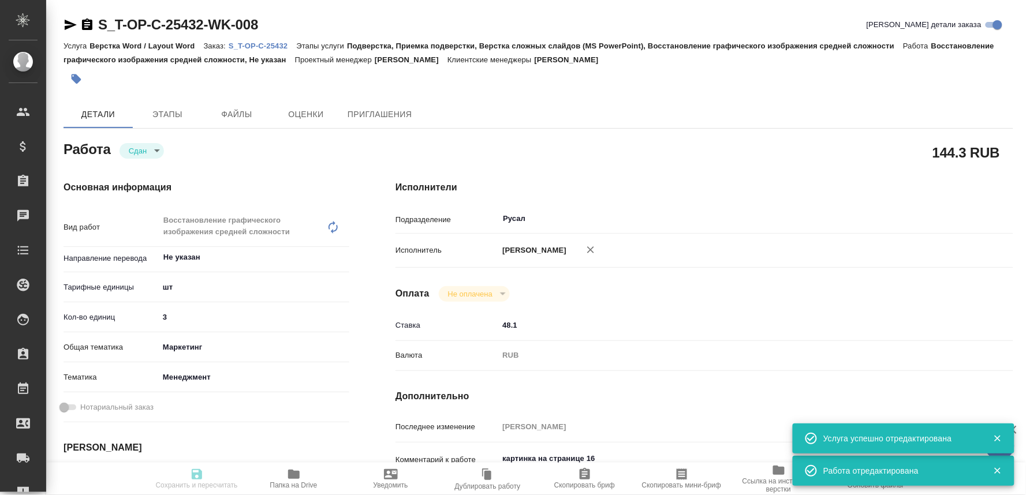
type textarea "x"
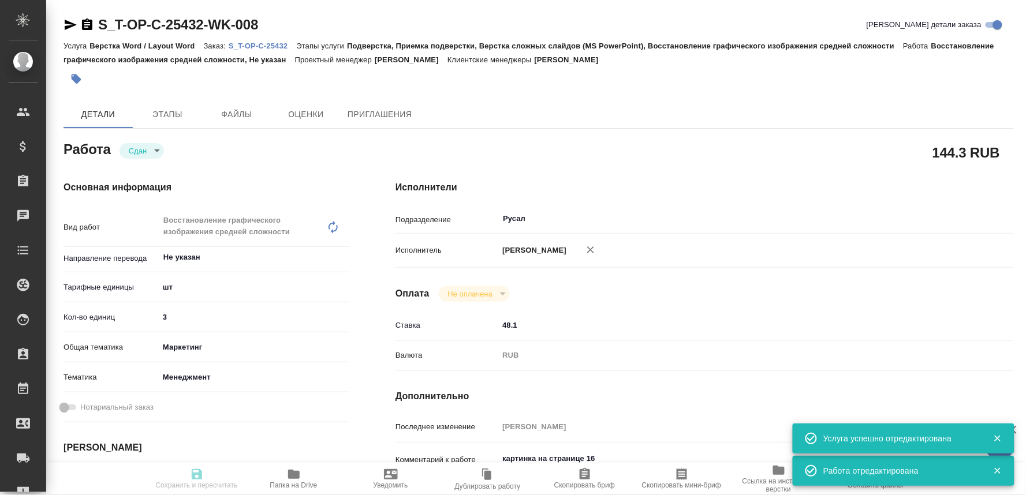
type textarea "x"
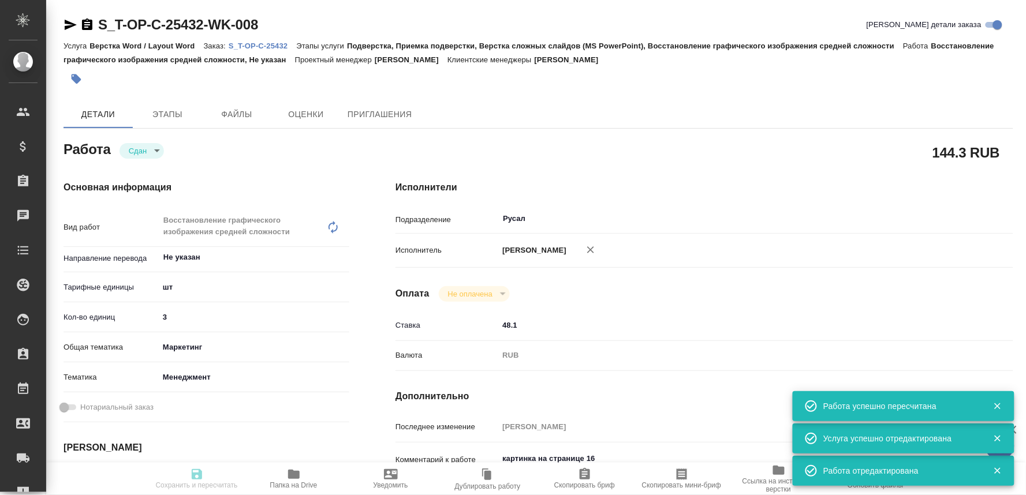
type input "closed"
type textarea "Восстановление графического изображения средней сложности"
type textarea "x"
type input "Не указан"
type input "5a8b1489cc6b4906c91bfdc1"
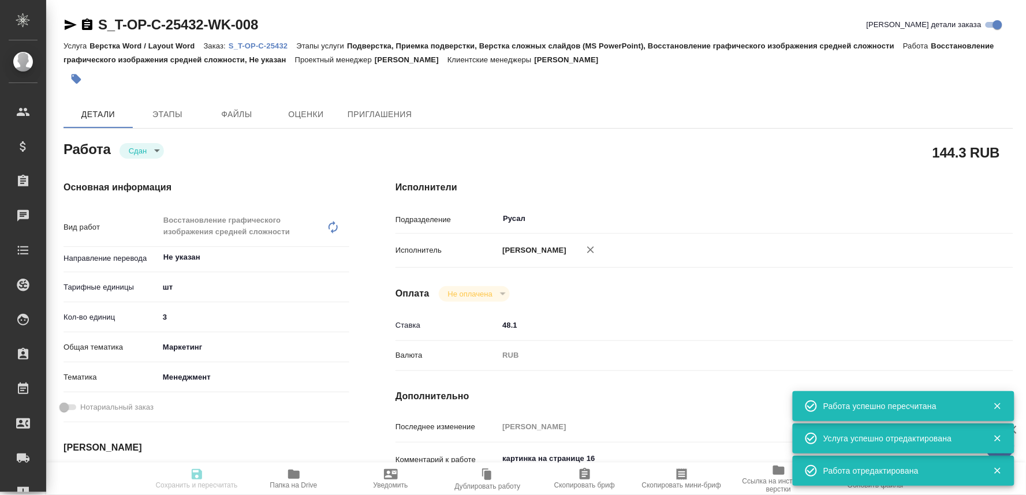
type input "3"
type input "marketing"
type input "5a8b8b956a9677013d343d4c"
type input "[DATE] 17:27"
type input "[DATE] 18:49"
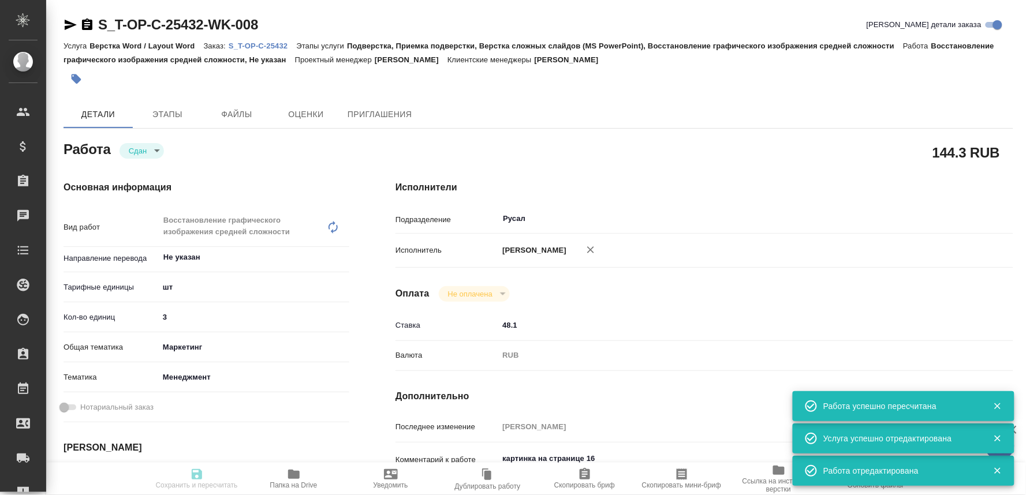
type input "[DATE] 10:00"
type input "[DATE] 19:02"
type input "[DATE] 12:00"
type input "Русал"
type input "notPayed"
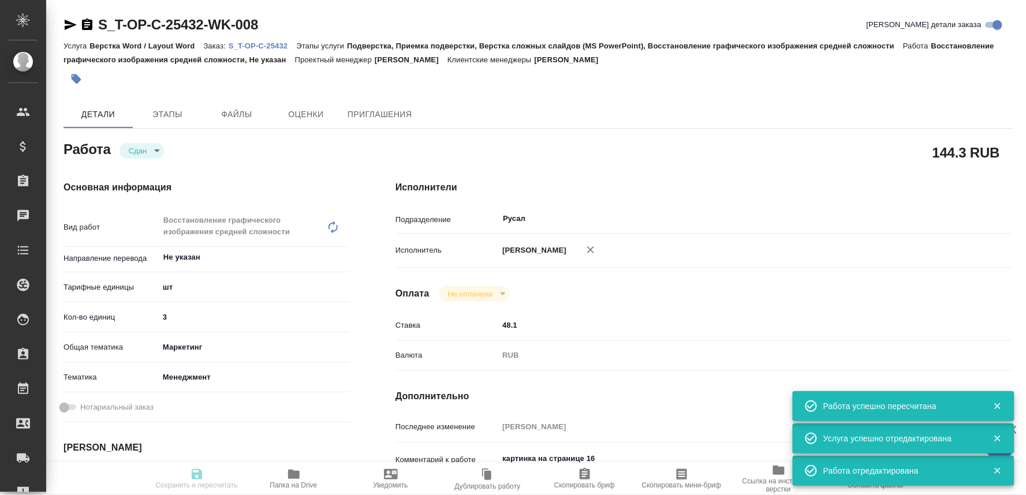
type input "48.1"
type input "RUB"
type input "[PERSON_NAME]"
type textarea "картинка на странице 16"
type textarea "x"
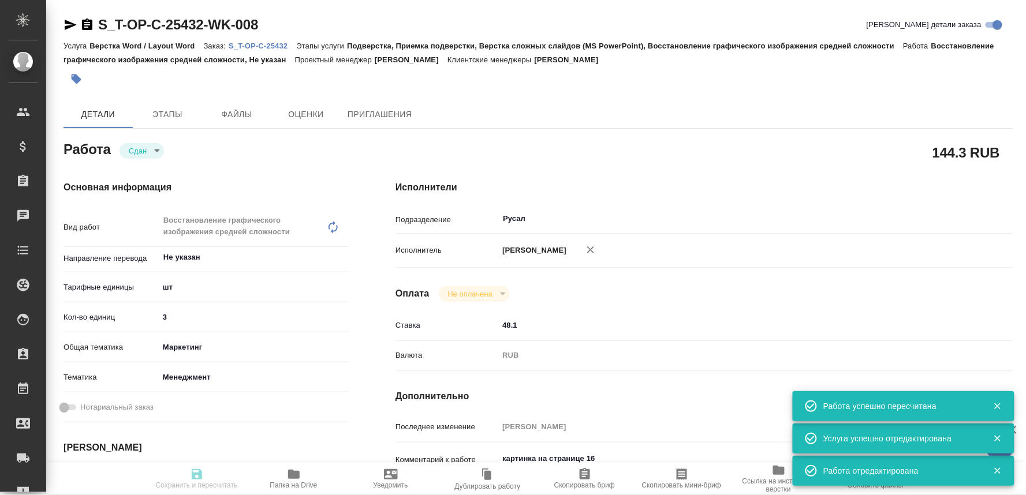
type textarea "/Clients/Т-ОП-С_Русал Глобал Менеджмент/Orders/S_T-OP-C-25432/DTP/S_T-OP-C-2543…"
type textarea "x"
type input "S_T-OP-C-25432"
type input "Т-ОП-С-46999"
type input "Верстка Word / Layout Word"
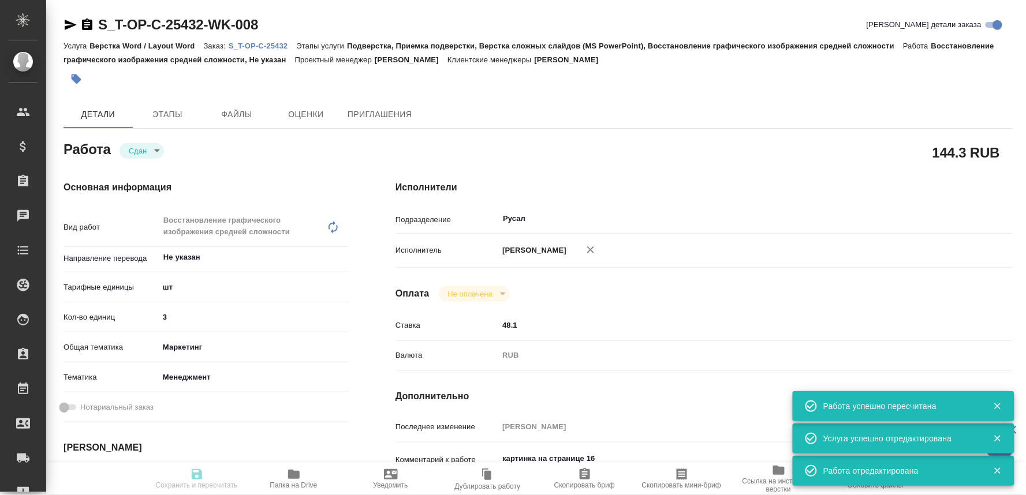
type input "Подверстка, Приемка подверстки, Верстка сложных слайдов (MS PowerPoint), Восста…"
type input "[PERSON_NAME]"
type input "/Clients/Т-ОП-С_Русал Глобал Менеджмент/Orders/S_T-OP-C-25432"
type textarea "x"
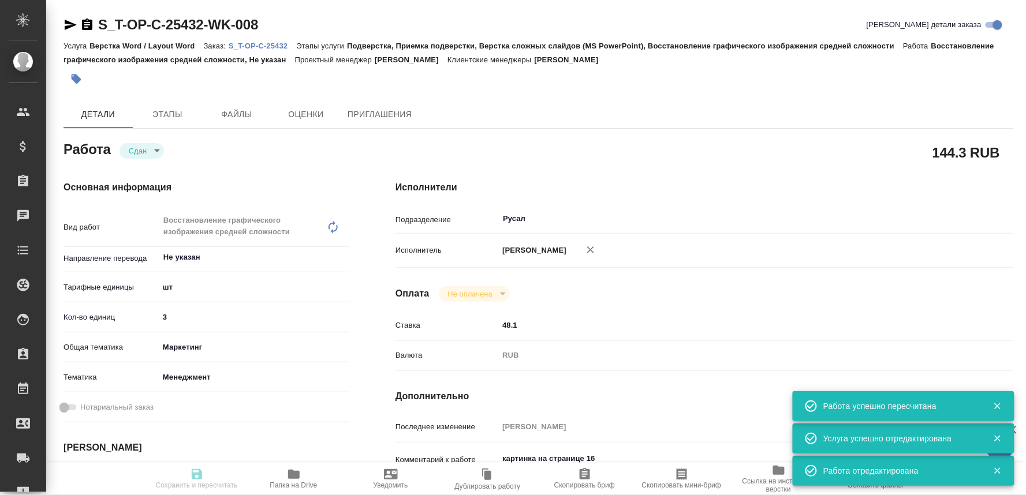
type textarea "x"
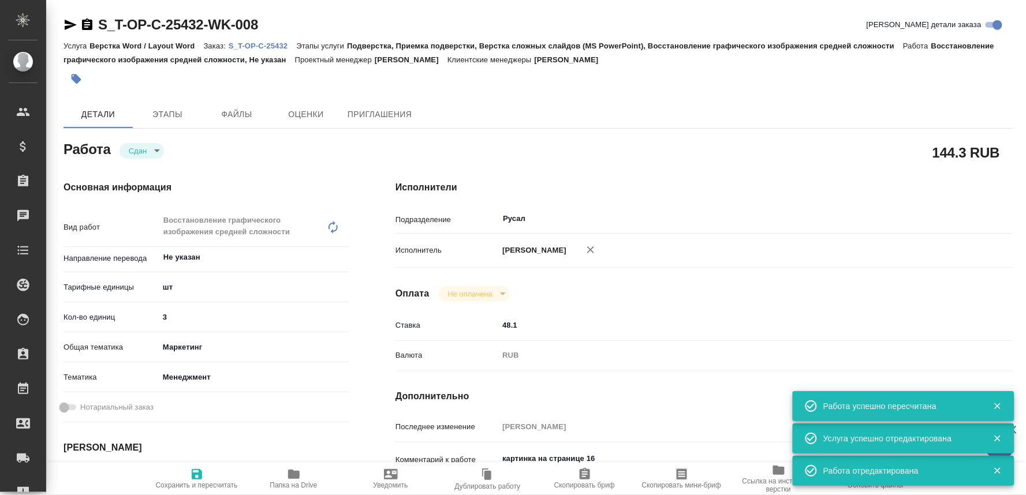
type textarea "x"
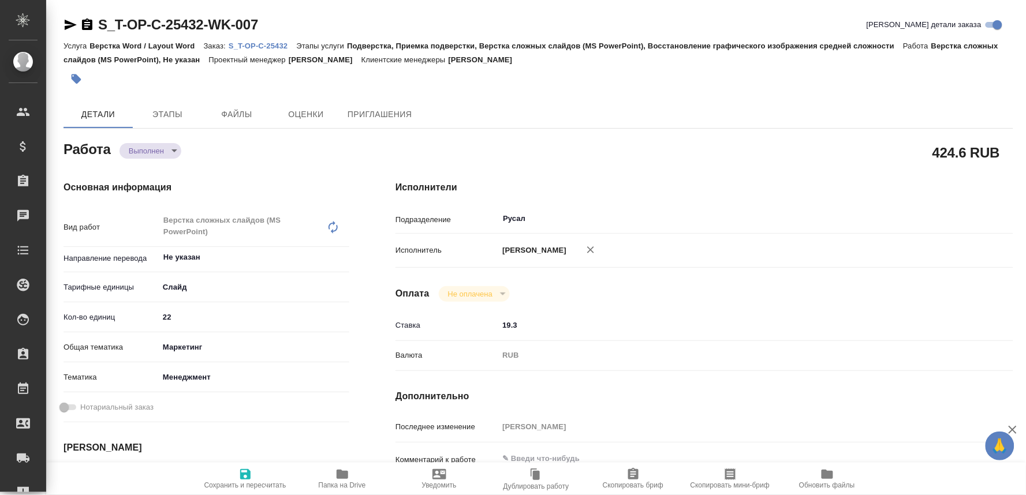
click at [345, 474] on icon "button" at bounding box center [343, 474] width 12 height 9
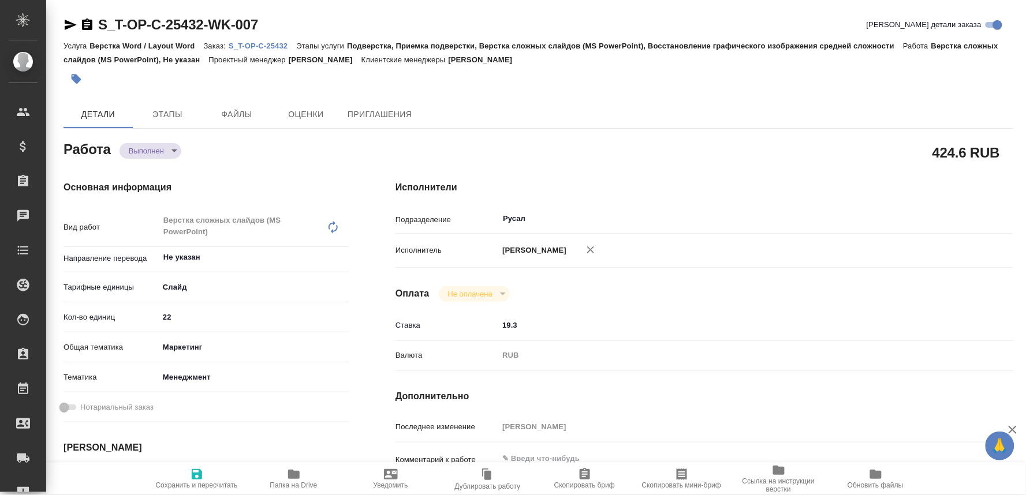
click at [262, 40] on link "S_T-OP-C-25432" at bounding box center [263, 45] width 68 height 10
click at [163, 144] on body "🙏 .cls-1 fill:#fff; AWATERA Oksiutovich [PERSON_NAME] Спецификации Заказы 0 Чат…" at bounding box center [513, 247] width 1026 height 495
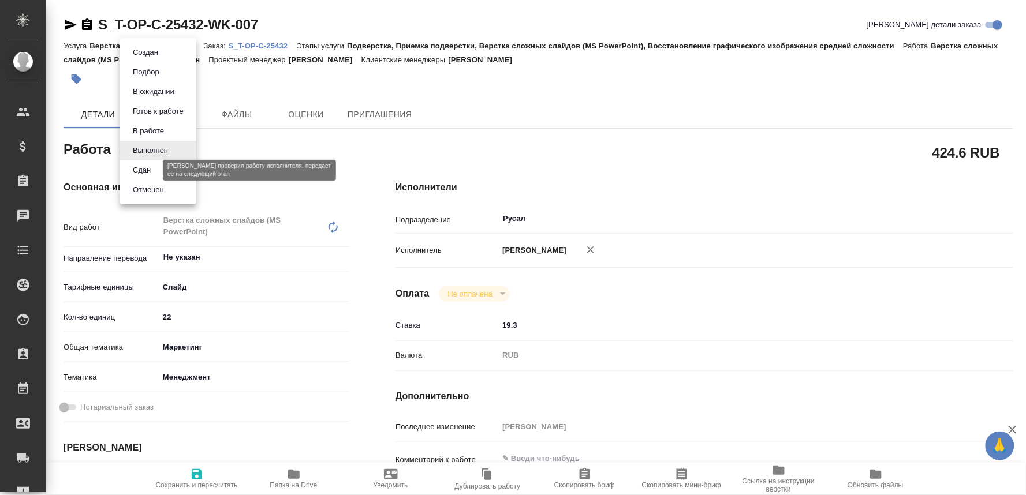
click at [141, 166] on button "Сдан" at bounding box center [141, 170] width 25 height 13
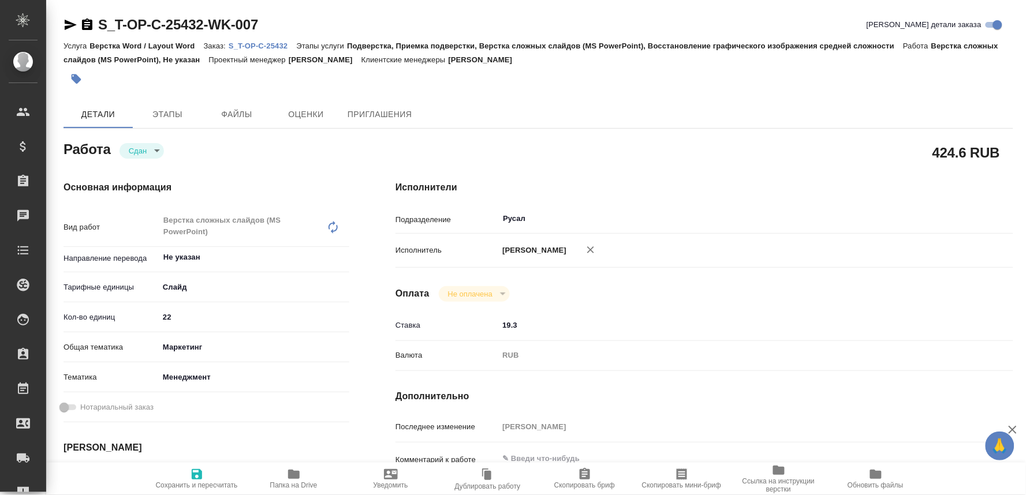
type textarea "x"
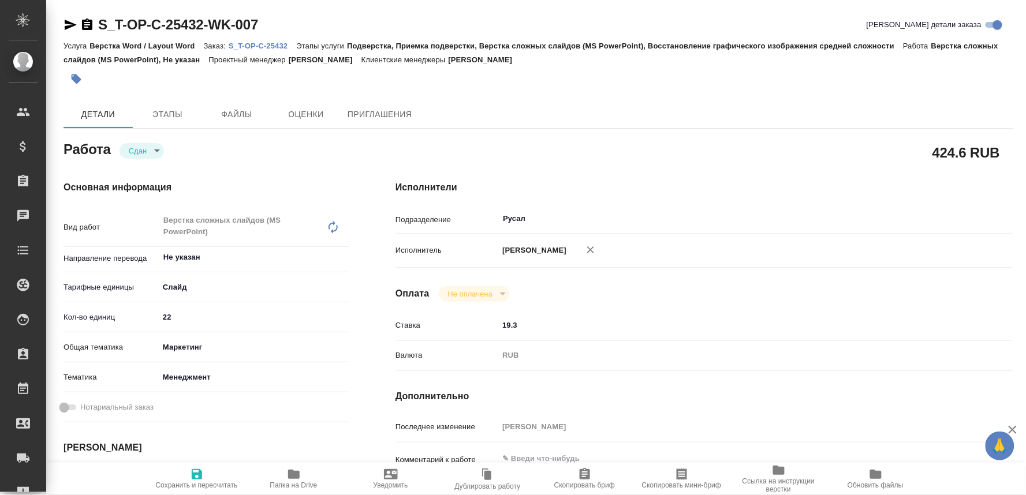
click at [195, 472] on icon "button" at bounding box center [197, 474] width 10 height 10
type textarea "x"
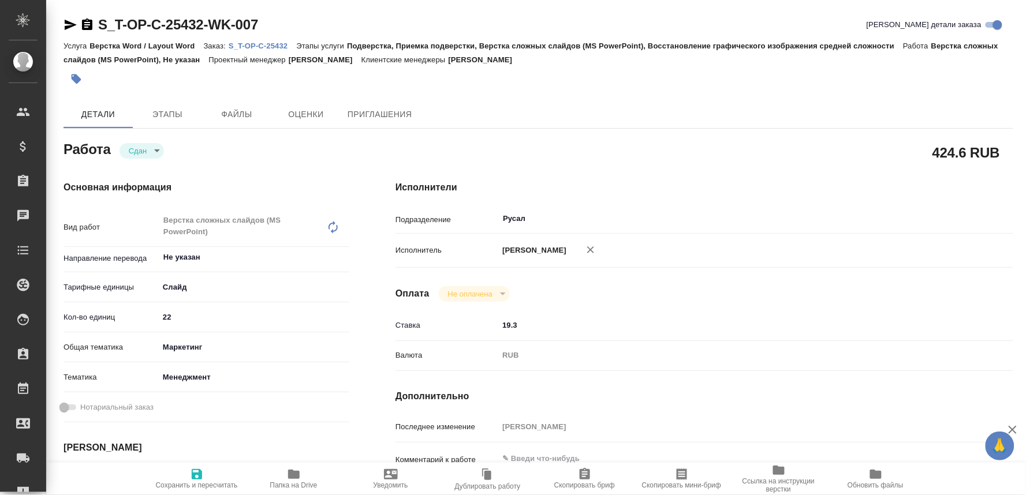
type textarea "x"
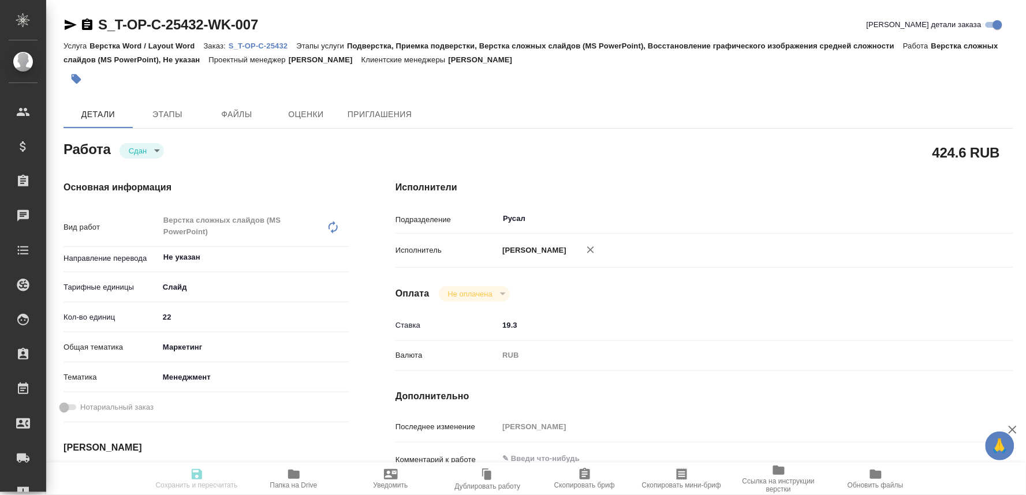
type textarea "x"
type input "closed"
type textarea "Верстка сложных слайдов (MS PowerPoint)"
type textarea "x"
type input "Не указан"
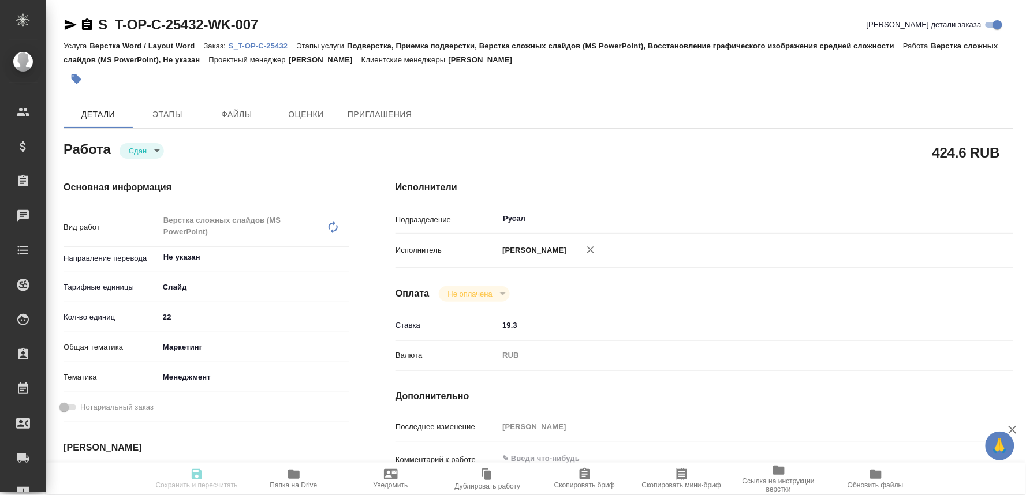
type input "5ca1acf853b22f58dad1d151"
type input "22"
type input "marketing"
type input "5a8b8b956a9677013d343d4c"
type input "[DATE] 17:27"
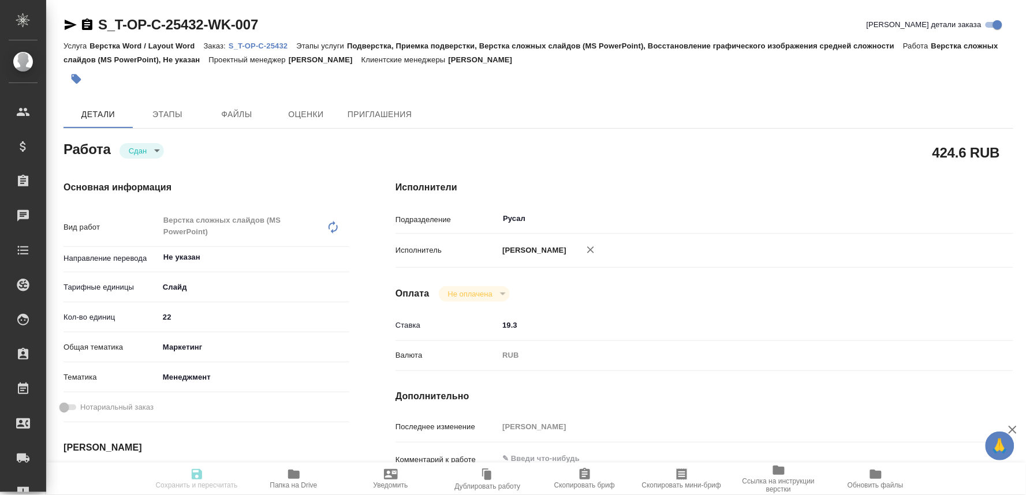
type input "[DATE] 18:49"
type input "[DATE] 10:00"
type input "[DATE] 19:02"
type input "[DATE] 12:00"
type input "Русал"
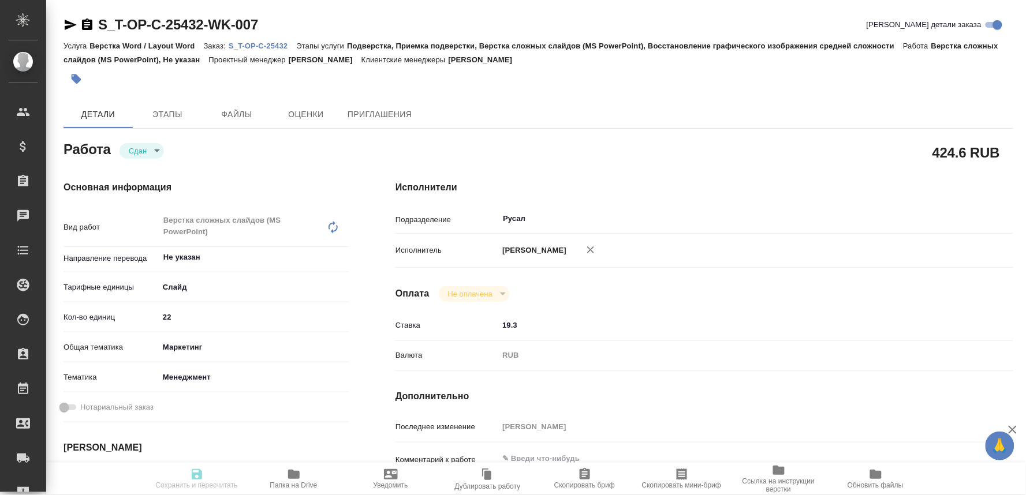
type input "notPayed"
type input "19.3"
type input "RUB"
type input "[PERSON_NAME]"
type textarea "x"
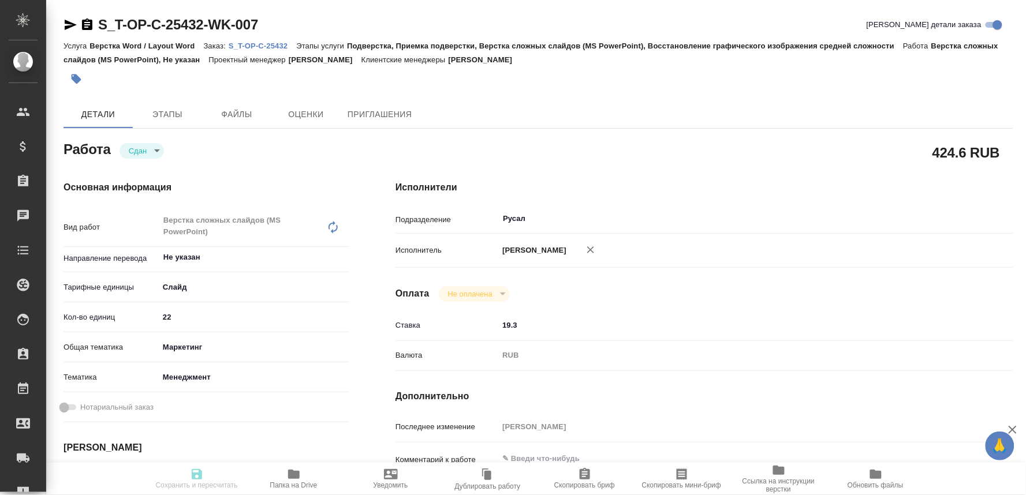
type textarea "/Clients/Т-ОП-С_Русал Глобал Менеджмент/Orders/S_T-OP-C-25432/DTP/S_T-OP-C-2543…"
type textarea "x"
type input "S_T-OP-C-25432"
type input "Т-ОП-С-46999"
type input "Верстка Word / Layout Word"
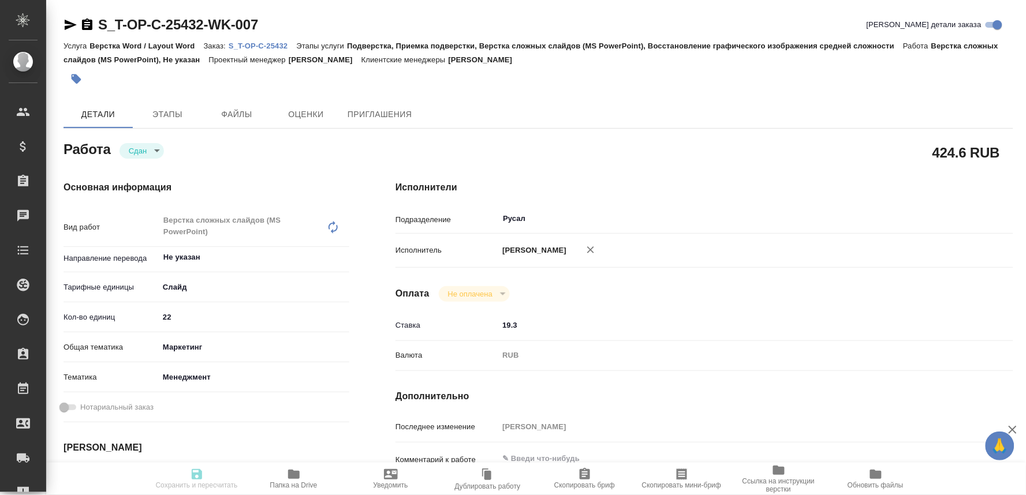
type input "Подверстка, Приемка подверстки, Верстка сложных слайдов (MS PowerPoint), Восста…"
type input "[PERSON_NAME]"
type input "/Clients/Т-ОП-С_Русал Глобал Менеджмент/Orders/S_T-OP-C-25432"
type textarea "x"
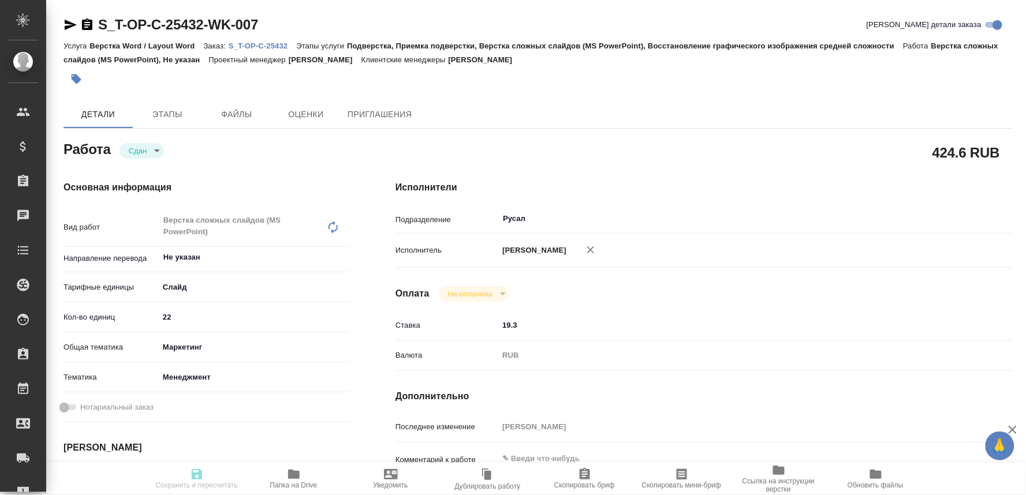
type textarea "x"
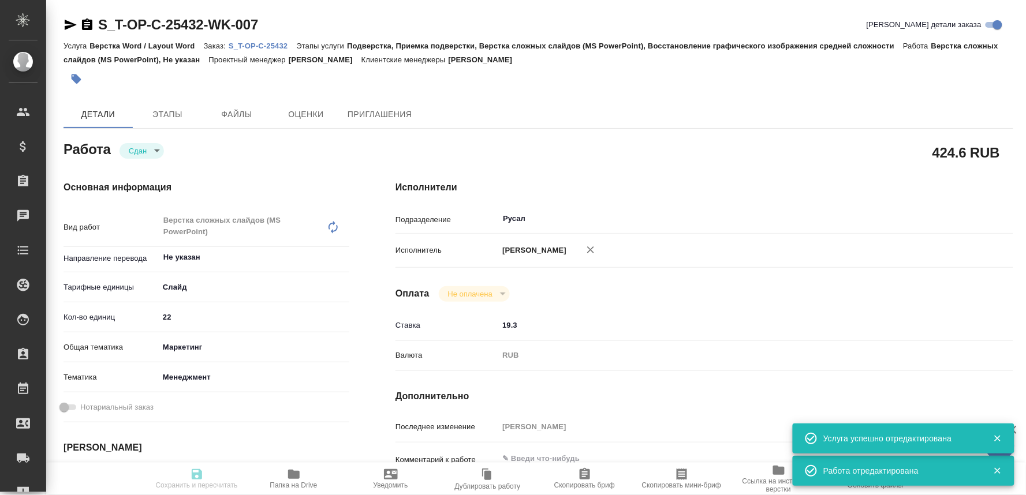
type textarea "x"
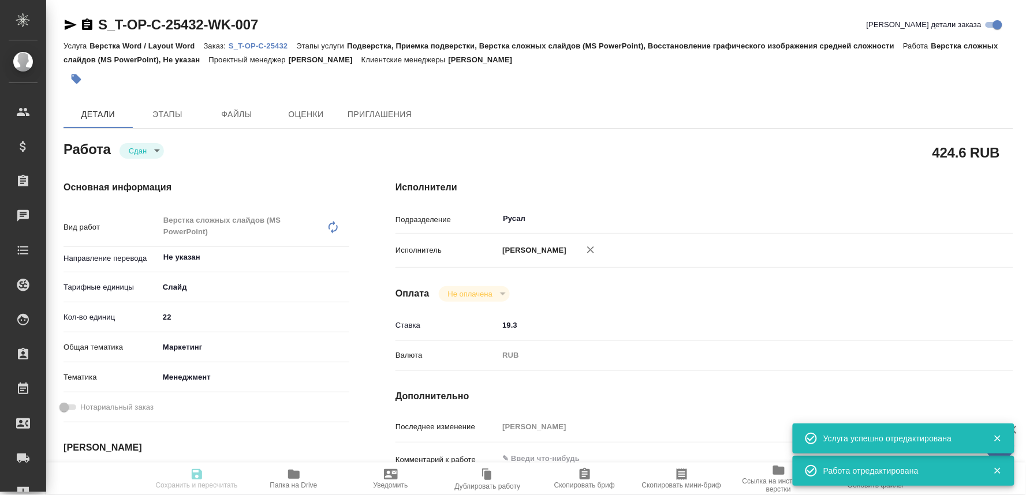
type textarea "x"
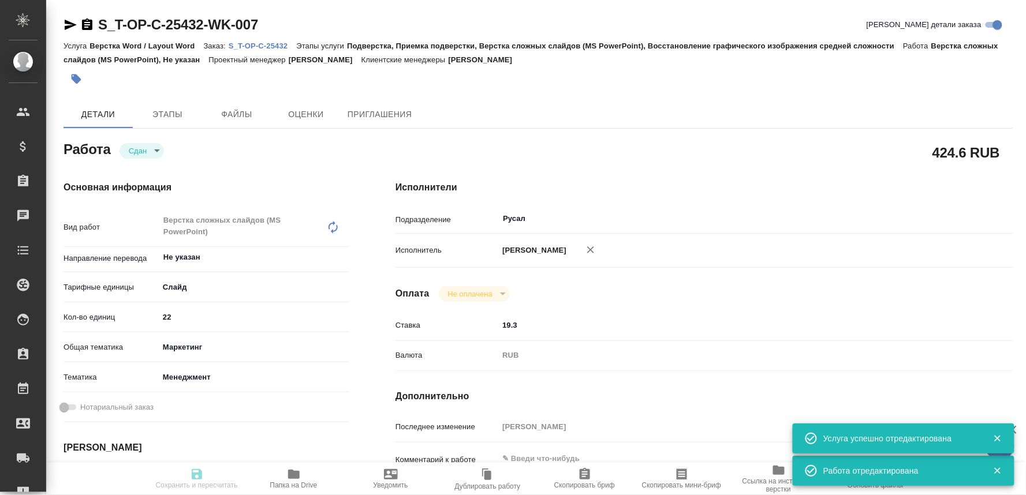
type textarea "x"
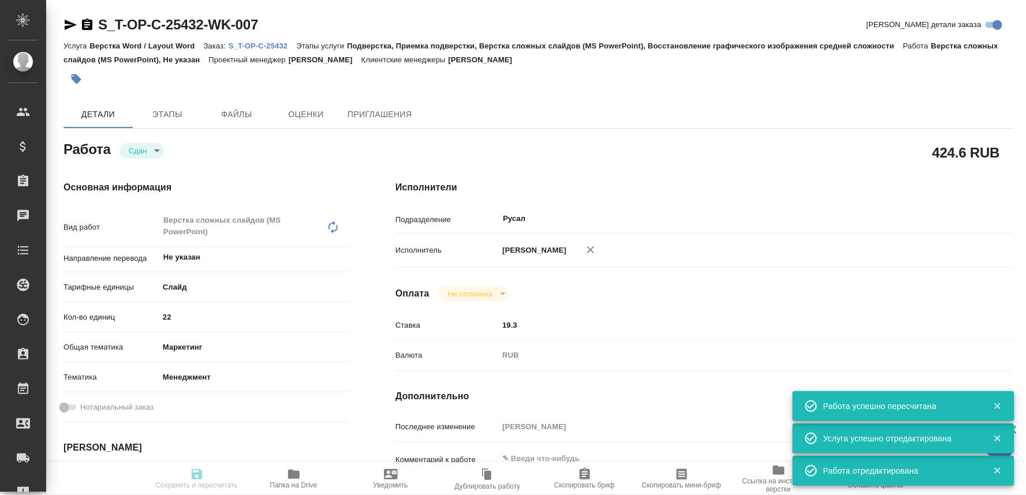
type input "closed"
type textarea "Верстка сложных слайдов (MS PowerPoint)"
type textarea "x"
type input "Не указан"
type input "5ca1acf853b22f58dad1d151"
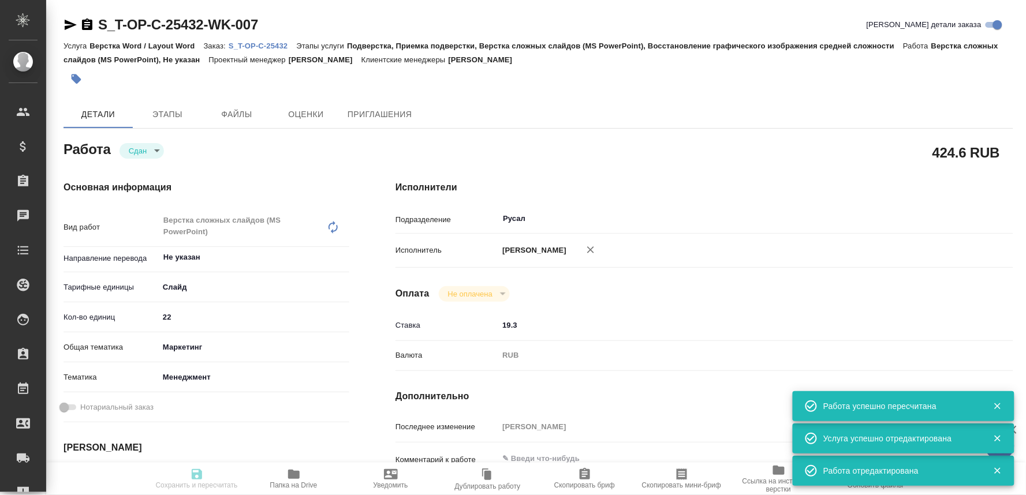
type input "22"
type input "marketing"
type input "5a8b8b956a9677013d343d4c"
type input "06.10.2025 17:27"
type input "06.10.2025 18:49"
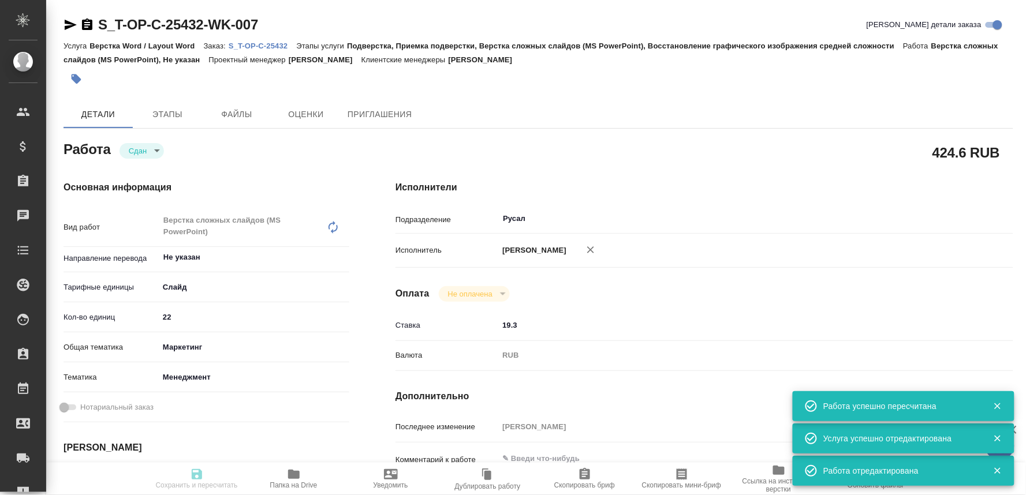
type input "07.10.2025 10:00"
type input "06.10.2025 19:02"
type input "[DATE] 12:00"
type input "Русал"
type input "notPayed"
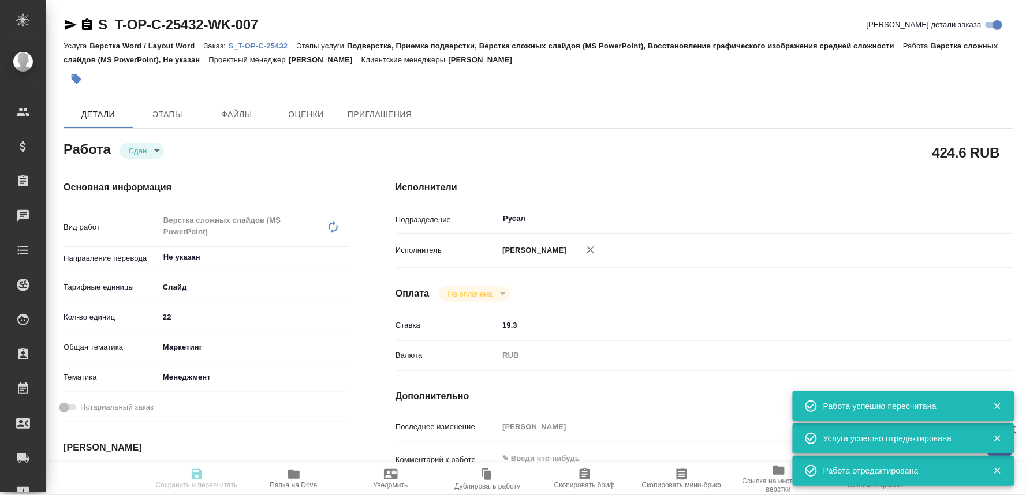
type input "19.3"
type input "RUB"
type input "[PERSON_NAME]"
type textarea "x"
type textarea "/Clients/Т-ОП-С_Русал Глобал Менеджмент/Orders/S_T-OP-C-25432/DTP/S_T-OP-C-2543…"
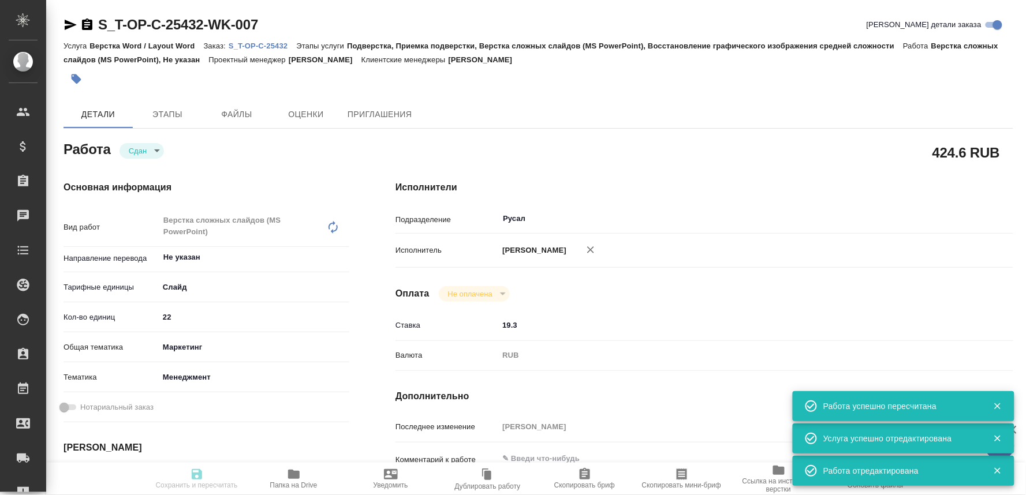
type textarea "x"
type input "S_T-OP-C-25432"
type input "Т-ОП-С-46999"
type input "Верстка Word / Layout Word"
type input "Подверстка, Приемка подверстки, Верстка сложных слайдов (MS PowerPoint), Восста…"
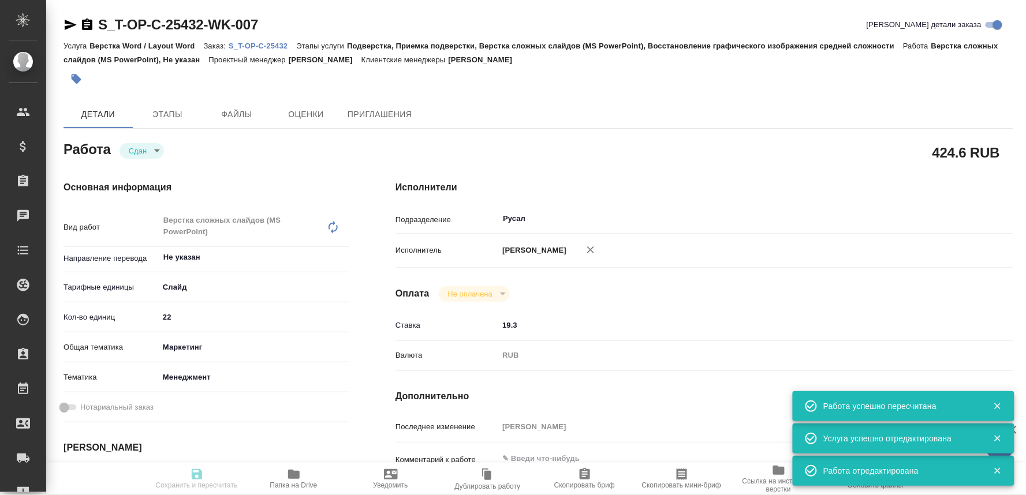
type input "[PERSON_NAME]"
type input "/Clients/Т-ОП-С_Русал Глобал Менеджмент/Orders/S_T-OP-C-25432"
type textarea "x"
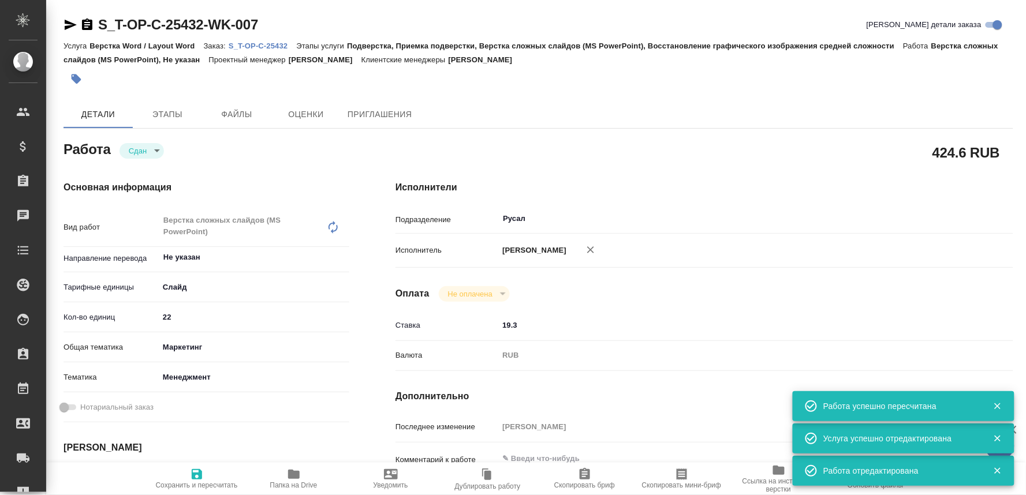
type textarea "x"
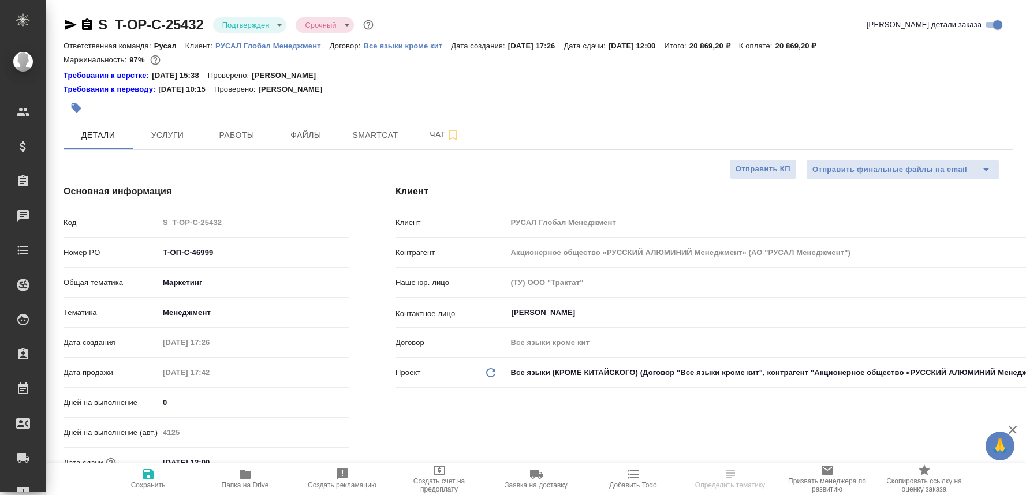
select select "RU"
click at [419, 127] on button "Чат" at bounding box center [444, 135] width 69 height 29
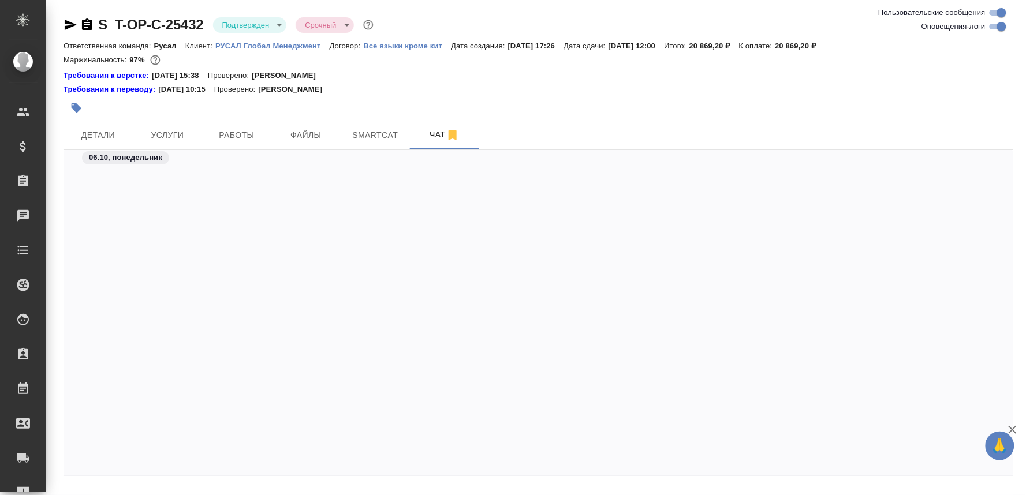
scroll to position [5072, 0]
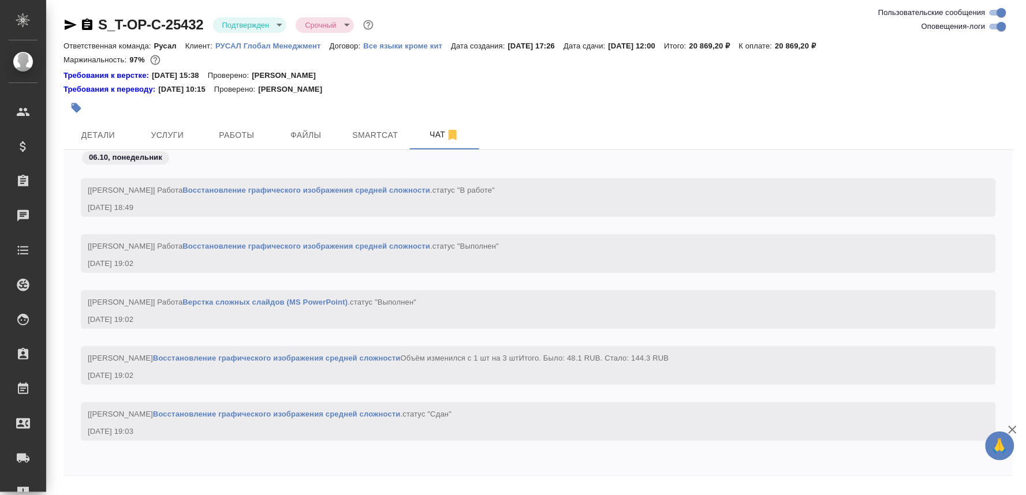
click at [142, 482] on div at bounding box center [539, 479] width 950 height 6
click at [140, 486] on textarea at bounding box center [552, 501] width 922 height 39
paste textarea "[URL][DOMAIN_NAME]"
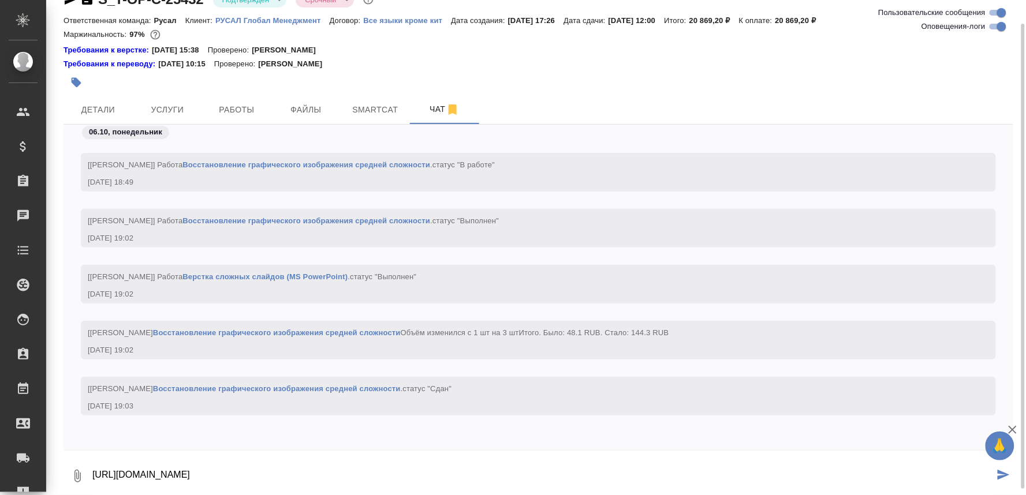
type textarea "[URL][DOMAIN_NAME]"
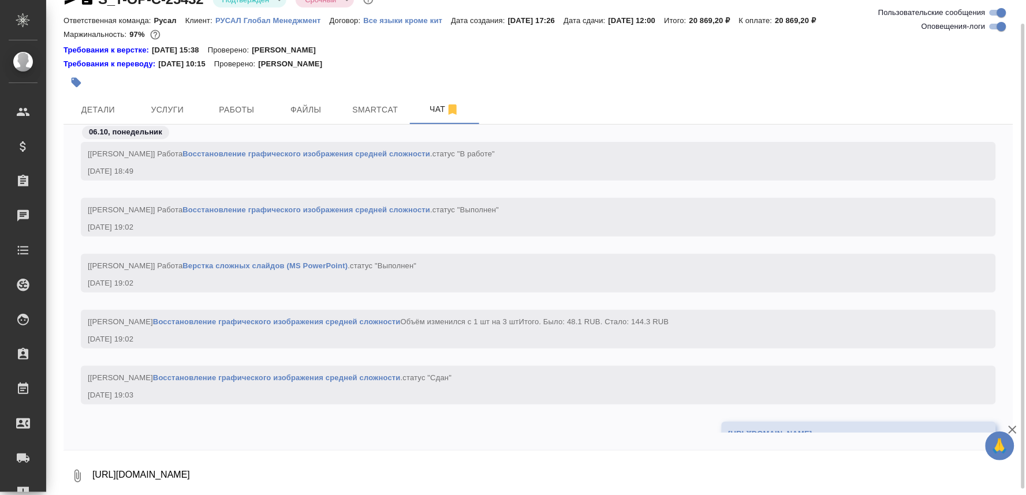
scroll to position [5151, 0]
